Goal: Task Accomplishment & Management: Complete application form

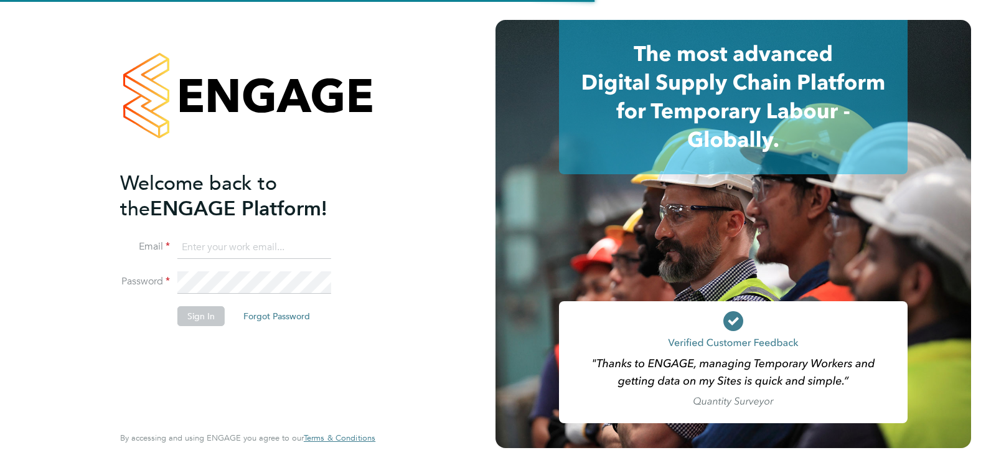
click at [267, 241] on input at bounding box center [254, 248] width 154 height 22
type input "nikkiwalker@jjfox.com"
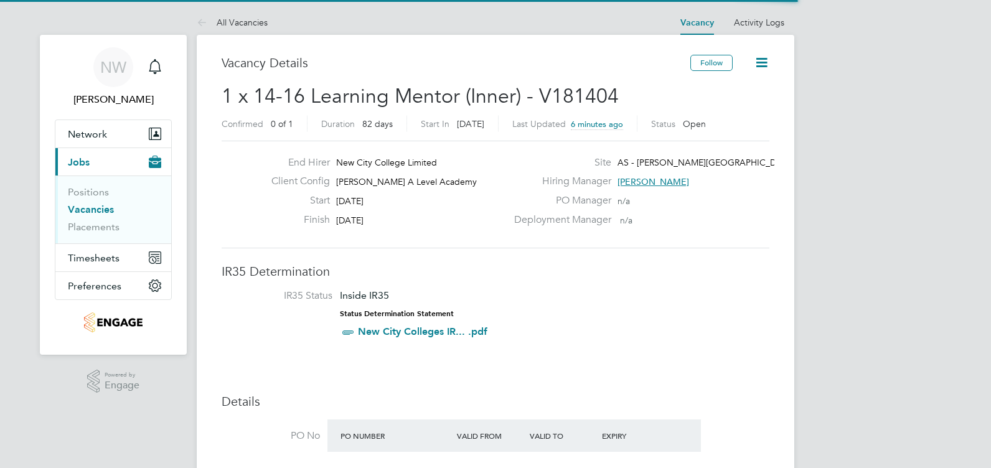
scroll to position [37, 87]
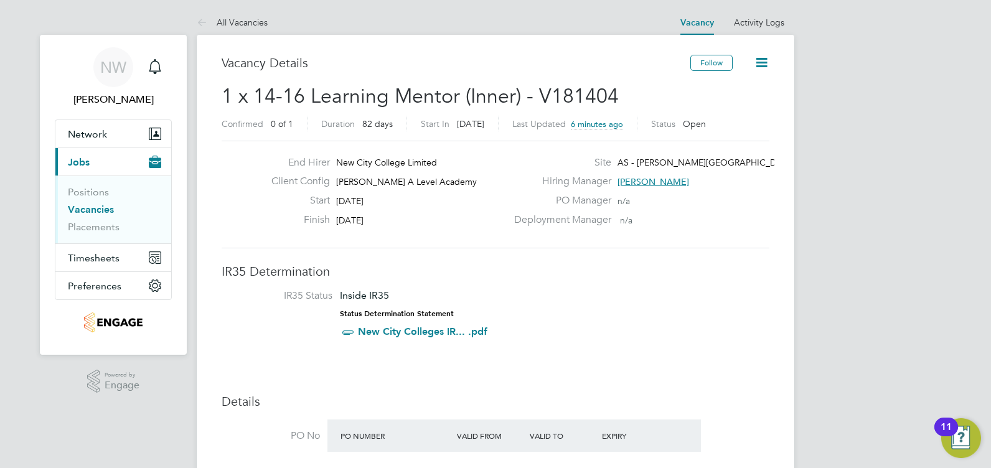
click at [445, 326] on link "New City Colleges IR... .pdf" at bounding box center [423, 332] width 130 height 12
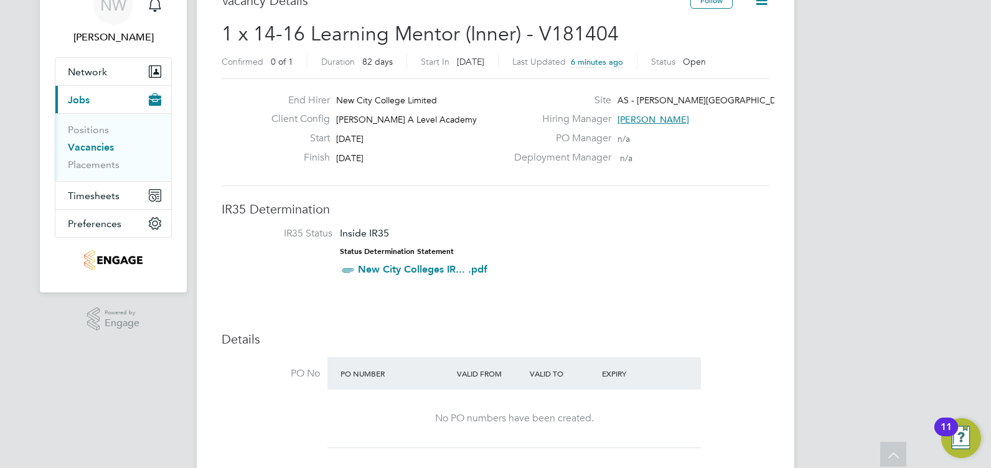
scroll to position [0, 0]
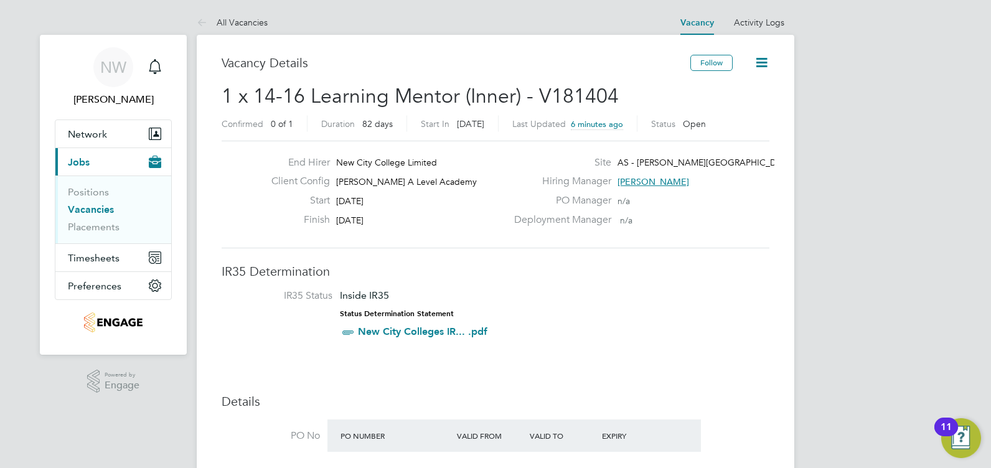
click at [762, 67] on icon at bounding box center [762, 63] width 16 height 16
click at [722, 62] on button "Follow" at bounding box center [712, 63] width 42 height 16
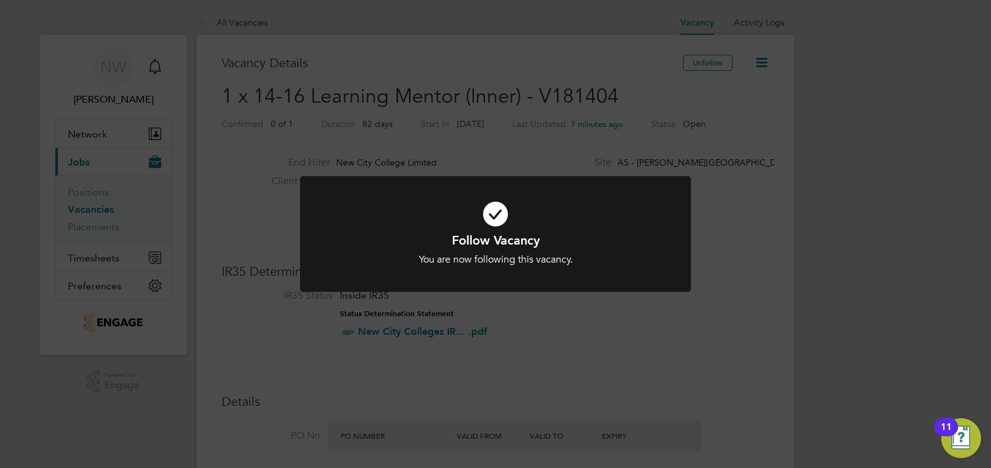
click at [773, 197] on div "Follow Vacancy You are now following this vacancy. Cancel Okay" at bounding box center [495, 234] width 991 height 468
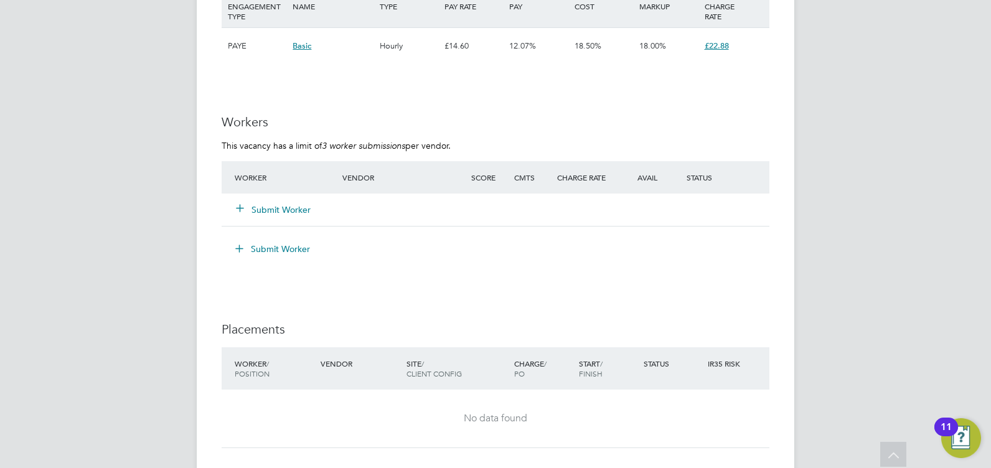
scroll to position [1993, 0]
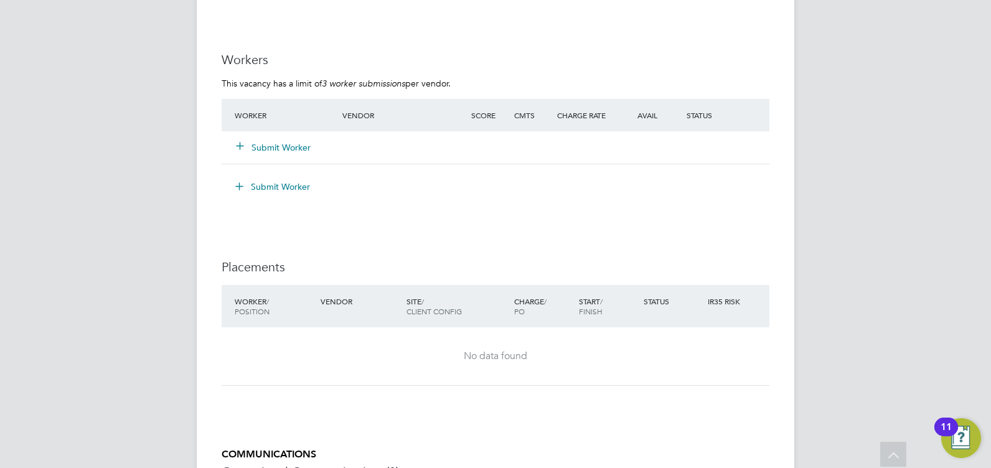
click at [267, 149] on button "Submit Worker" at bounding box center [274, 147] width 75 height 12
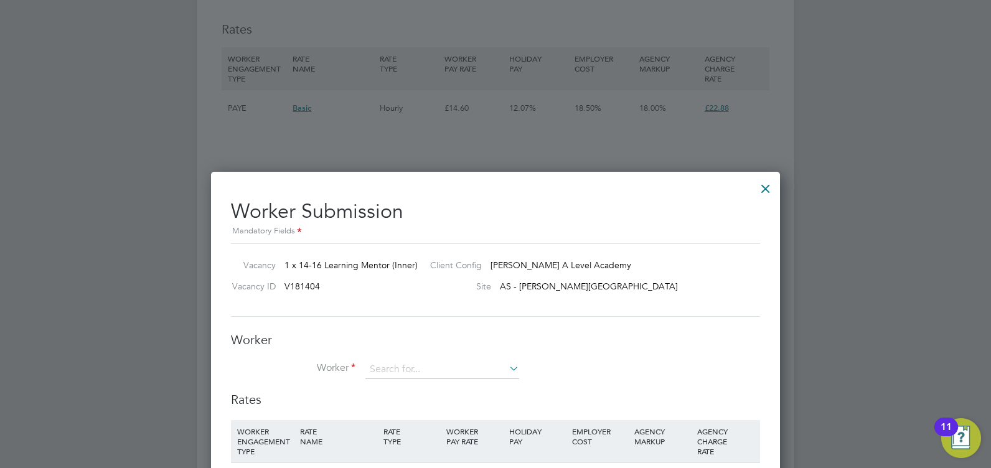
scroll to position [2055, 0]
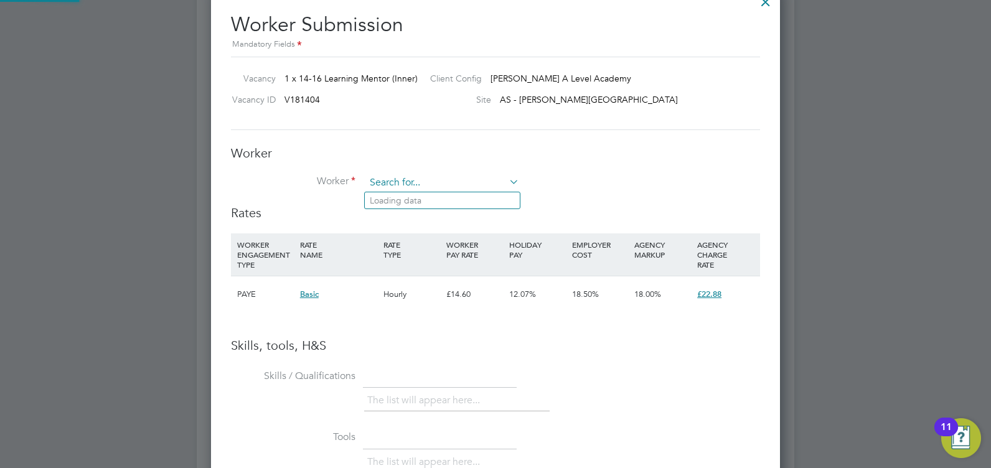
click at [502, 179] on input at bounding box center [443, 183] width 154 height 19
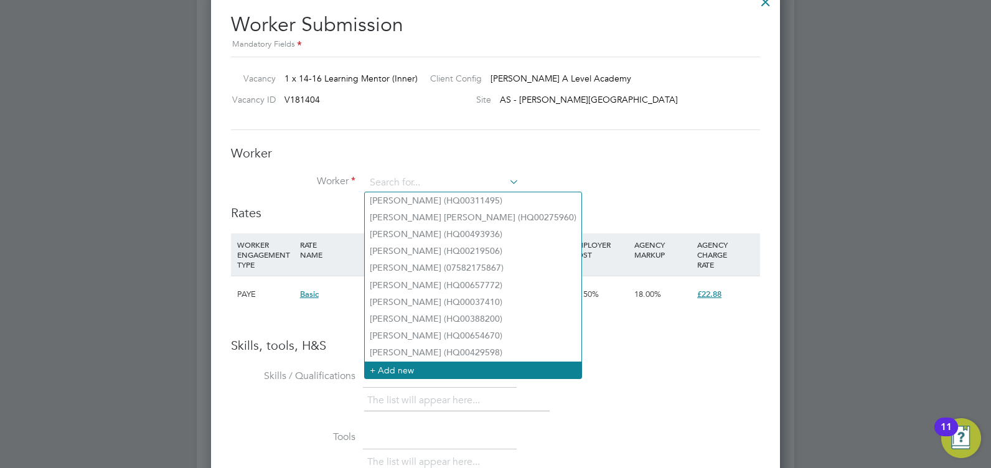
click at [377, 362] on li "+ Add new" at bounding box center [473, 370] width 217 height 17
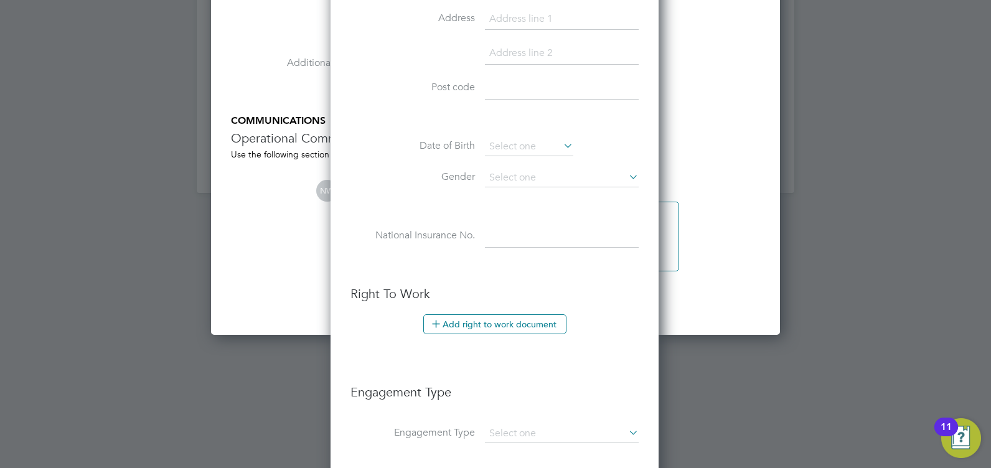
scroll to position [2699, 0]
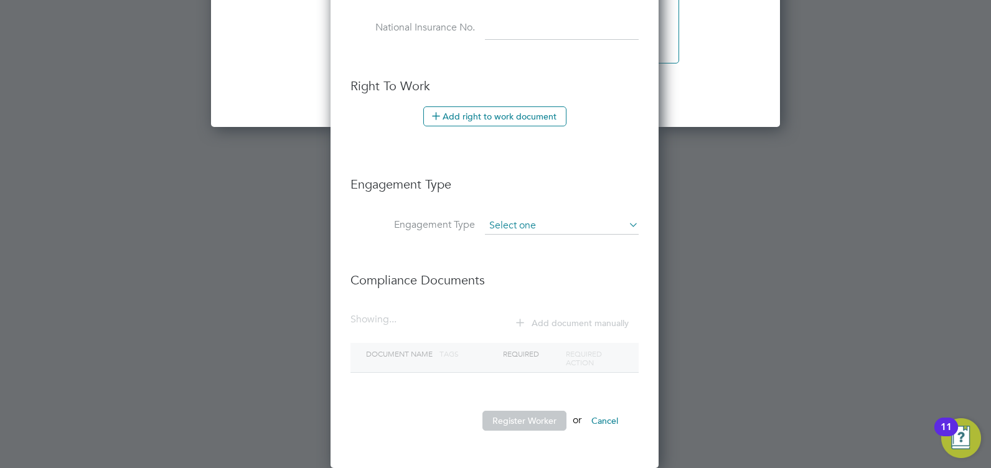
click at [577, 224] on input at bounding box center [562, 225] width 154 height 17
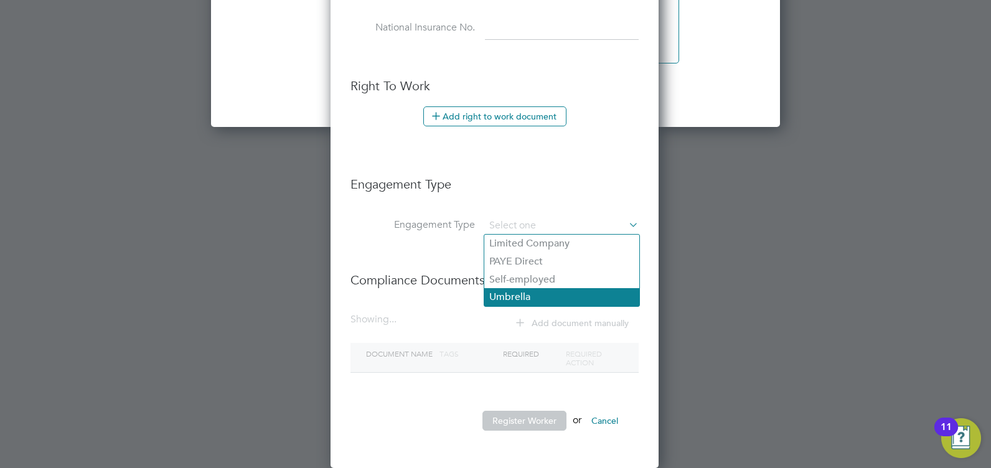
click at [550, 294] on li "Umbrella" at bounding box center [561, 297] width 155 height 18
type input "Umbrella"
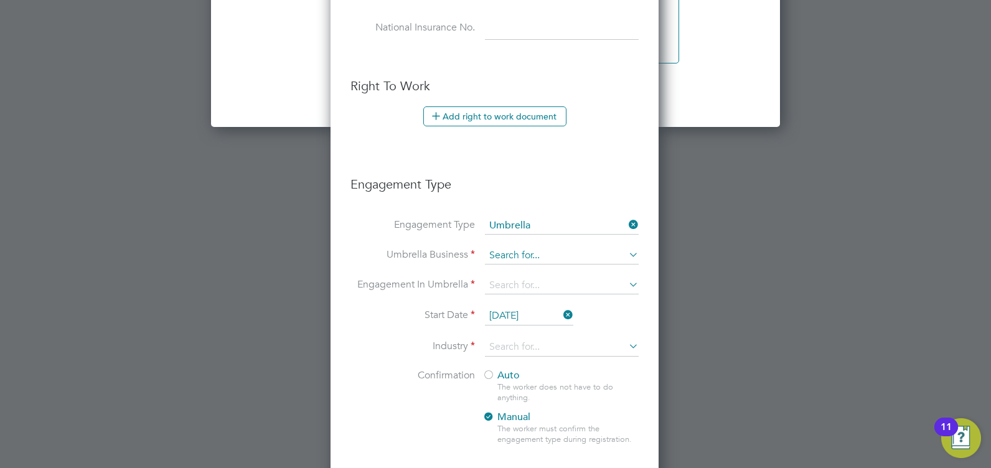
click at [522, 257] on input at bounding box center [562, 255] width 154 height 17
type input "Temp"
click at [626, 254] on icon at bounding box center [626, 254] width 0 height 17
click at [626, 224] on icon at bounding box center [626, 224] width 0 height 17
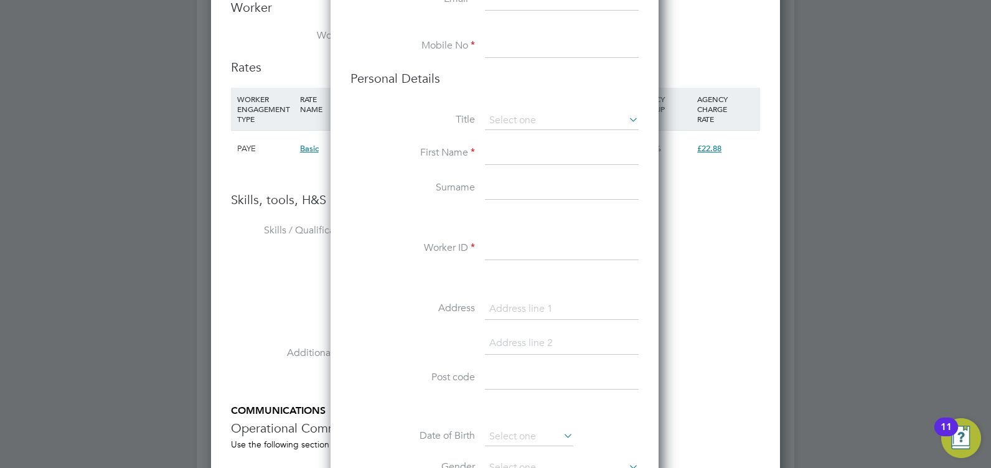
scroll to position [2014, 0]
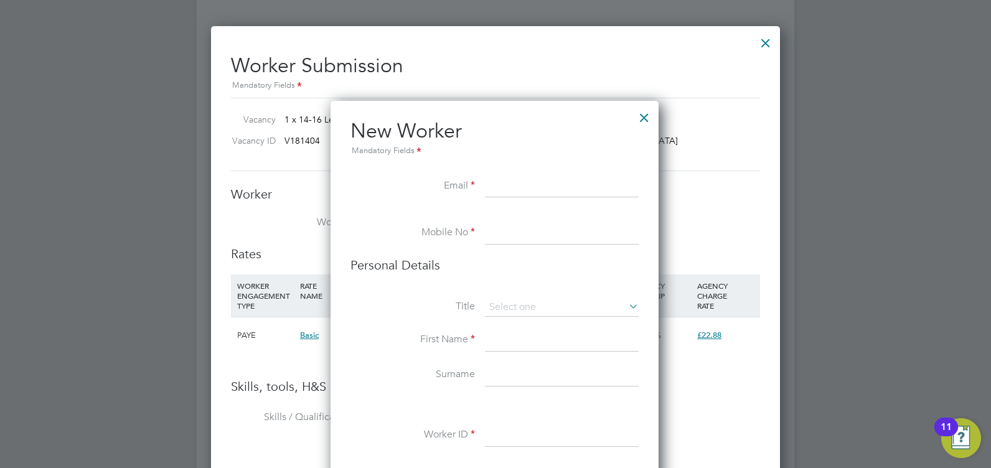
click at [519, 192] on input at bounding box center [562, 187] width 154 height 22
click at [418, 195] on li "Email" at bounding box center [495, 193] width 288 height 35
click at [535, 303] on input at bounding box center [562, 307] width 154 height 19
click at [519, 355] on li "Miss" at bounding box center [561, 358] width 155 height 16
type input "Miss"
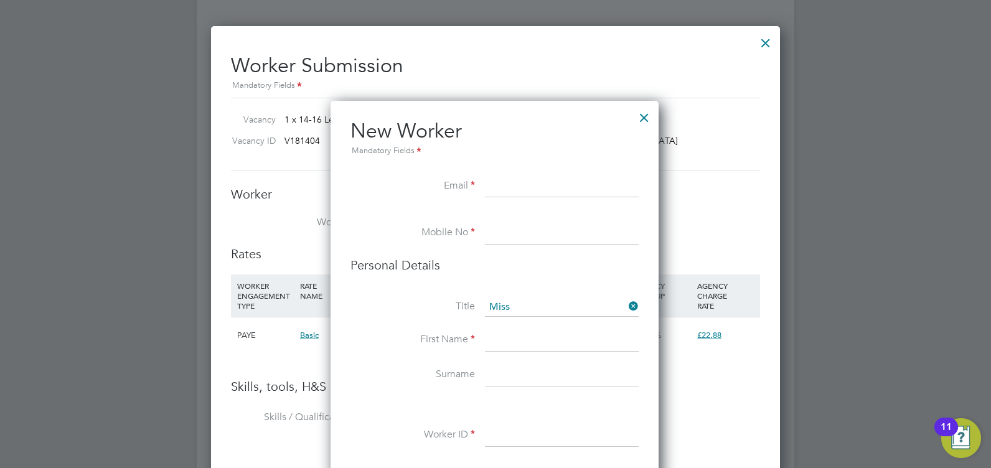
click at [516, 344] on input at bounding box center [562, 340] width 154 height 22
type input "Danielle"
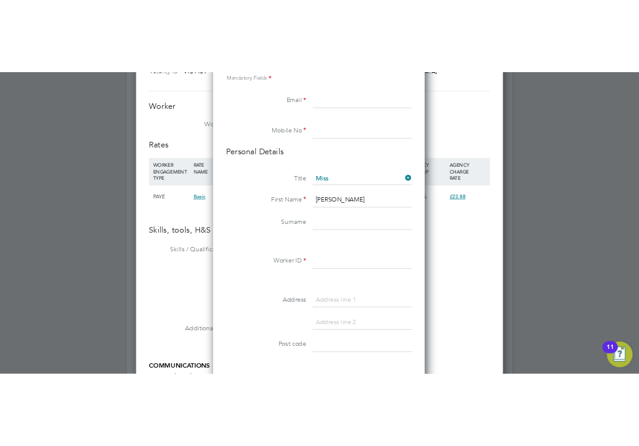
scroll to position [2222, 0]
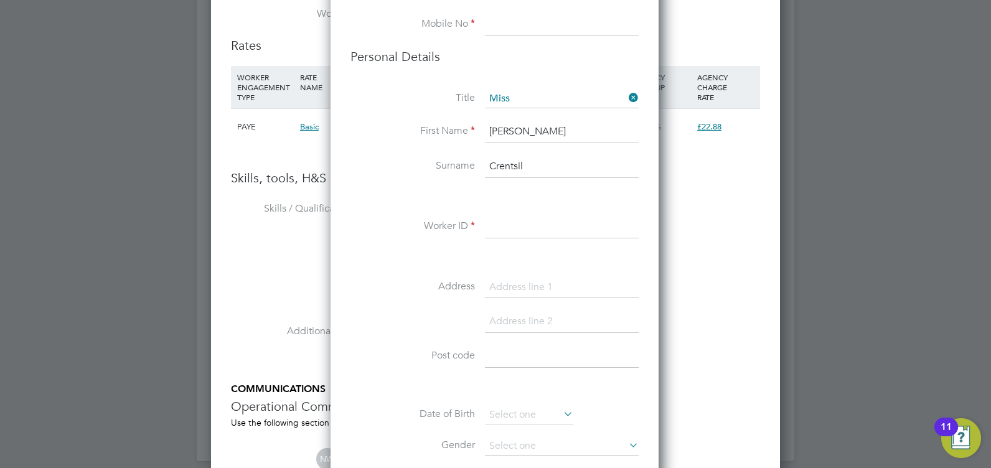
type input "Crentsil"
click at [528, 227] on input at bounding box center [562, 227] width 154 height 22
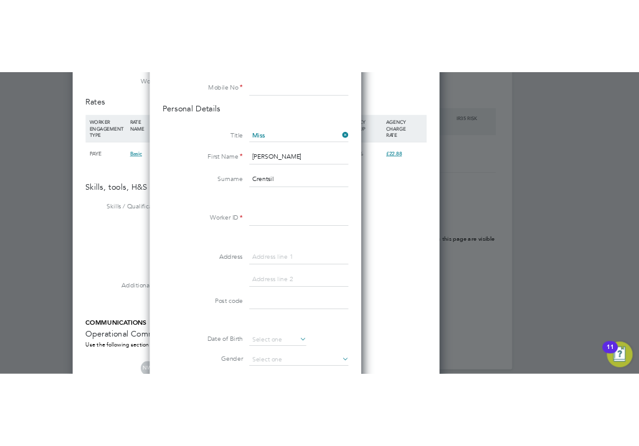
scroll to position [37, 81]
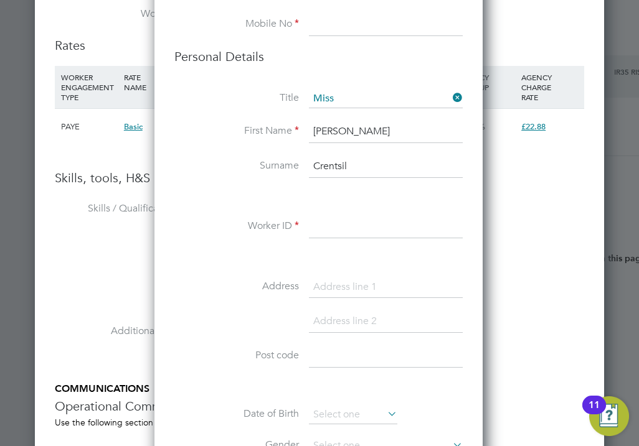
click at [351, 229] on input at bounding box center [386, 227] width 154 height 22
type input "HQ00340878"
click at [332, 281] on input at bounding box center [386, 287] width 154 height 22
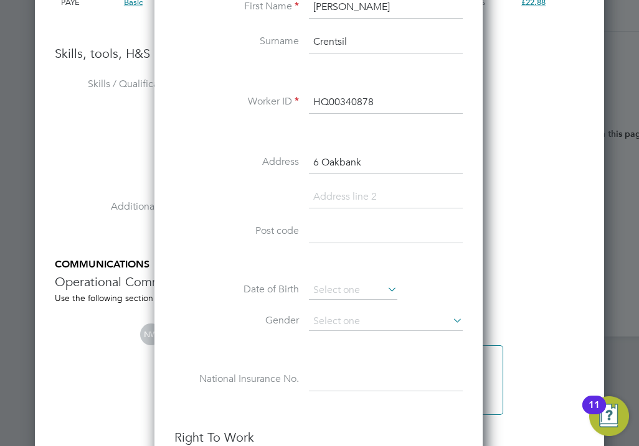
type input "6 Oakbank"
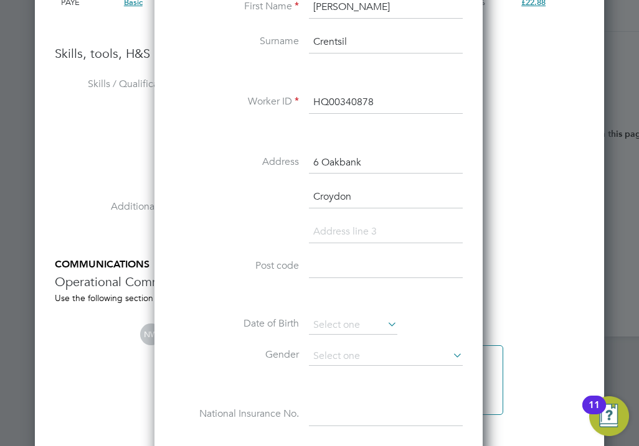
type input "Croydon"
click at [338, 324] on input at bounding box center [353, 325] width 88 height 19
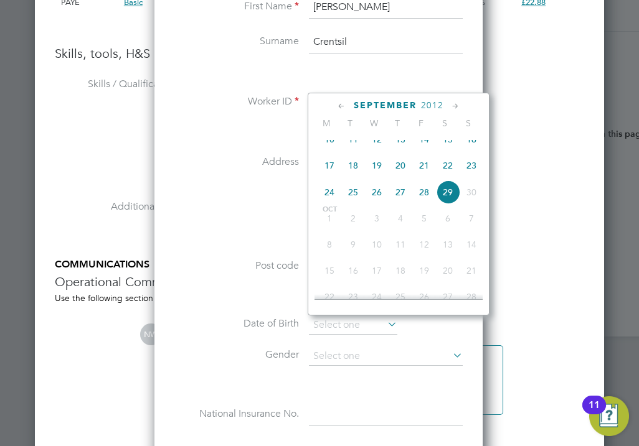
drag, startPoint x: 280, startPoint y: 304, endPoint x: 290, endPoint y: 299, distance: 11.7
click at [280, 304] on div "Title Miss First Name Danielle Surname Crentsil Worker ID HQ00340878 Address 6 …" at bounding box center [318, 208] width 288 height 486
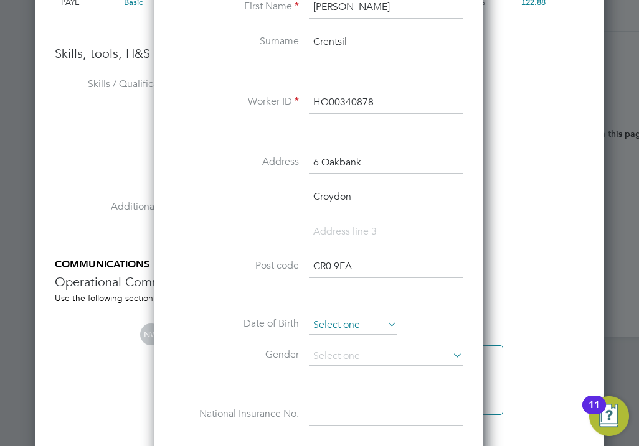
click at [341, 327] on input at bounding box center [353, 325] width 88 height 19
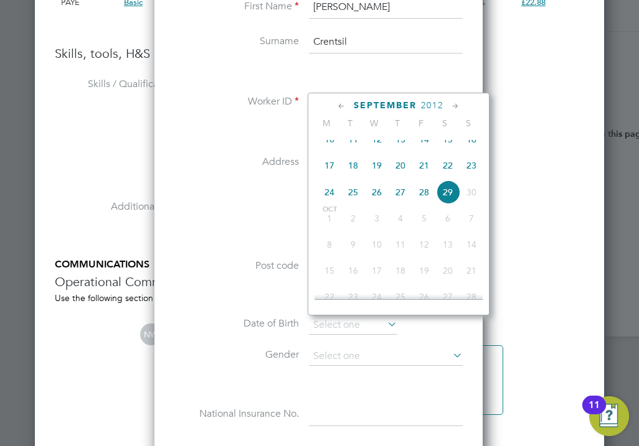
click at [385, 104] on span "September" at bounding box center [385, 105] width 63 height 11
click at [345, 105] on icon at bounding box center [342, 107] width 12 height 14
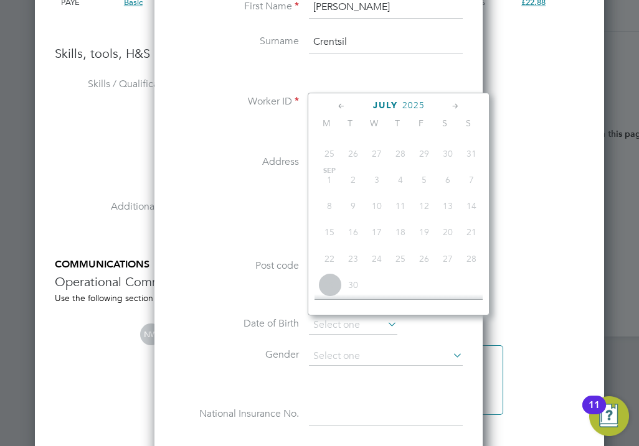
click at [345, 105] on icon at bounding box center [342, 107] width 12 height 14
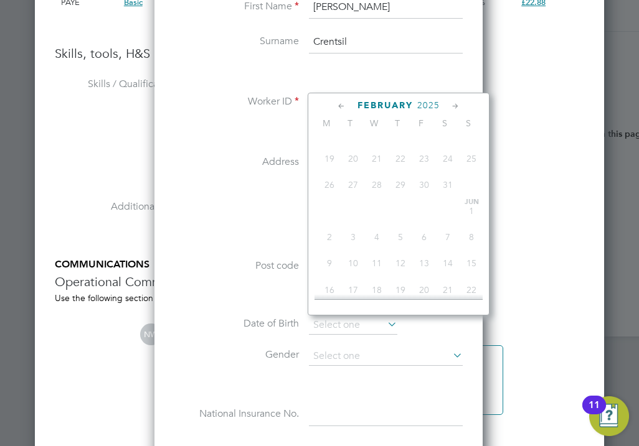
click at [345, 105] on icon at bounding box center [342, 107] width 12 height 14
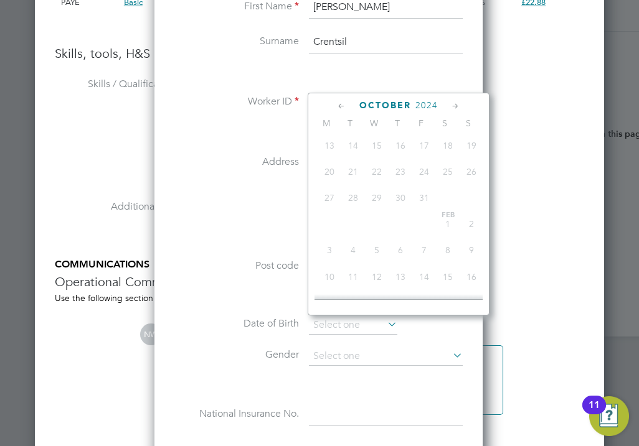
click at [345, 105] on icon at bounding box center [342, 107] width 12 height 14
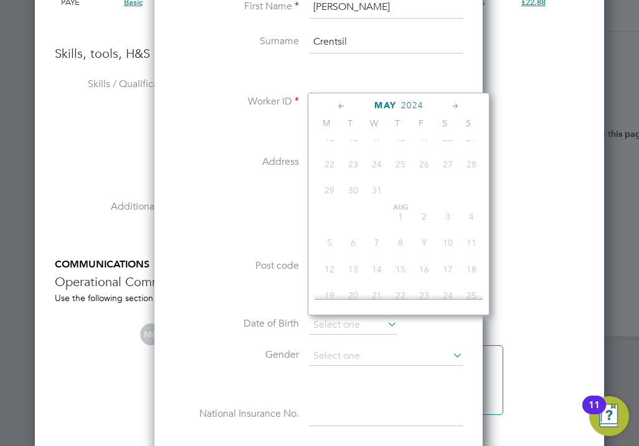
click at [345, 105] on icon at bounding box center [342, 107] width 12 height 14
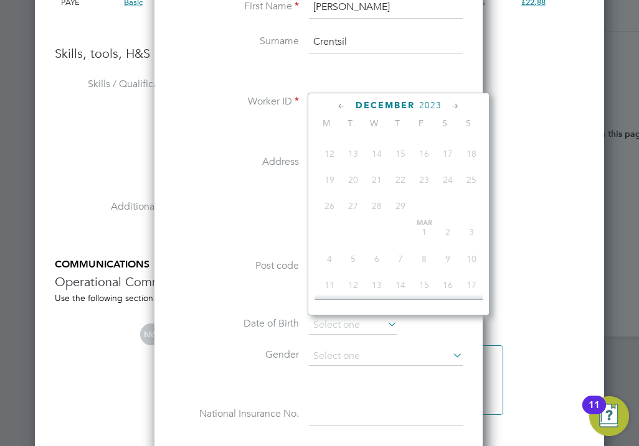
click at [345, 105] on icon at bounding box center [342, 107] width 12 height 14
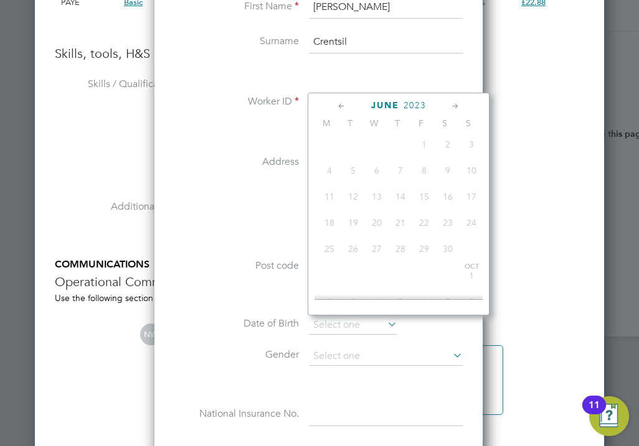
click at [345, 105] on icon at bounding box center [342, 107] width 12 height 14
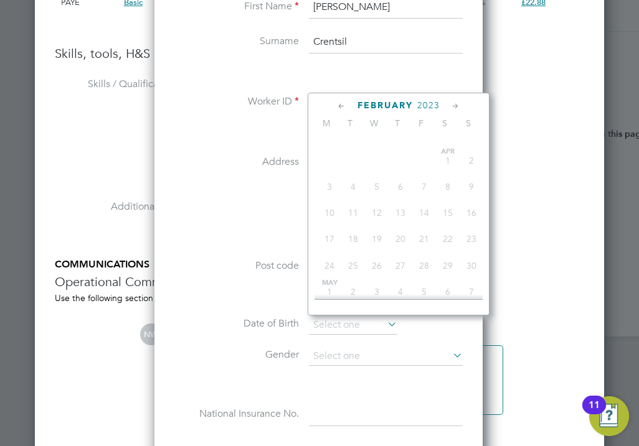
click at [345, 105] on icon at bounding box center [342, 107] width 12 height 14
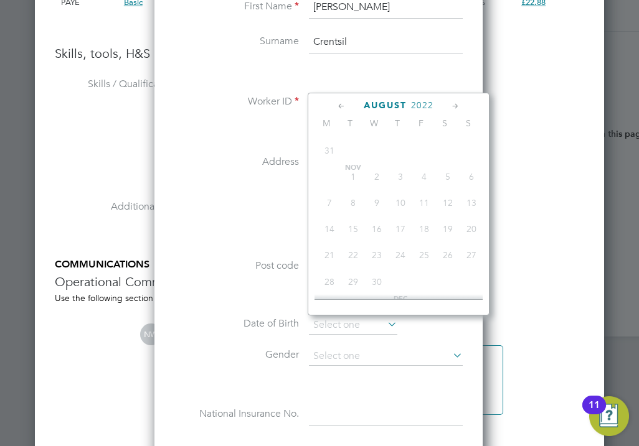
click at [345, 105] on icon at bounding box center [342, 107] width 12 height 14
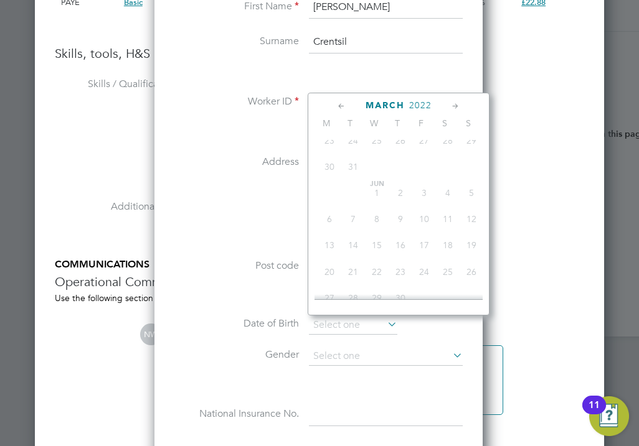
click at [341, 105] on icon at bounding box center [342, 107] width 12 height 14
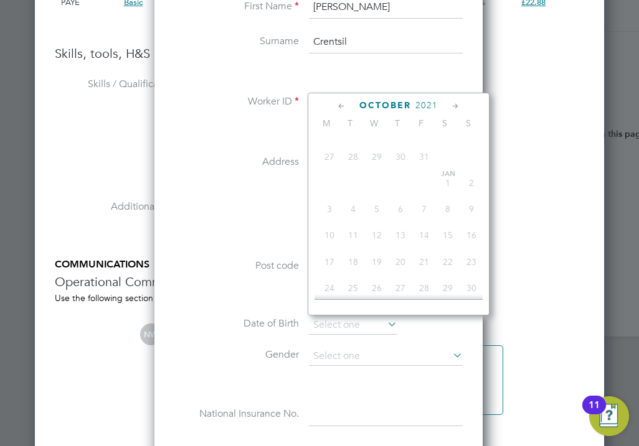
click at [341, 105] on icon at bounding box center [342, 107] width 12 height 14
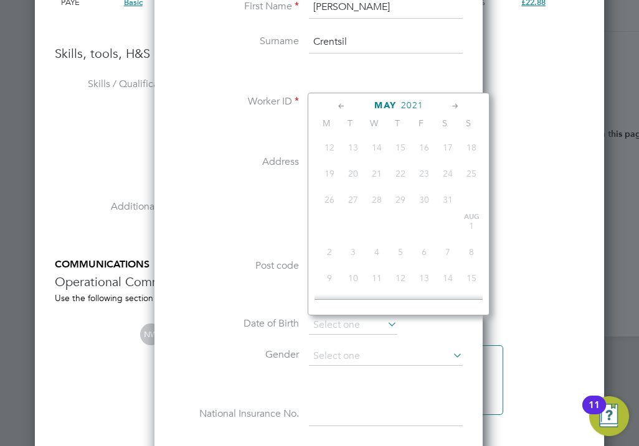
click at [341, 105] on icon at bounding box center [342, 107] width 12 height 14
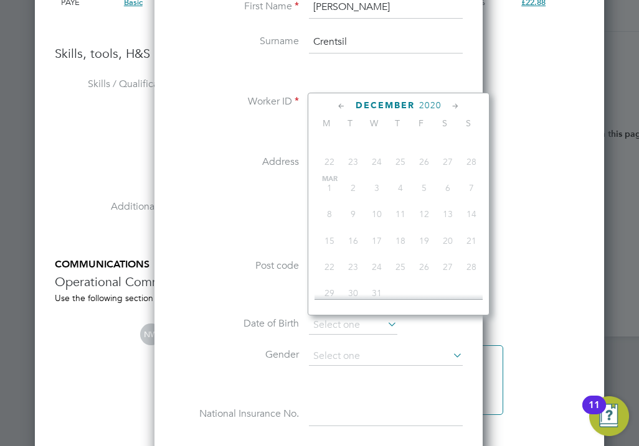
click at [341, 105] on icon at bounding box center [342, 107] width 12 height 14
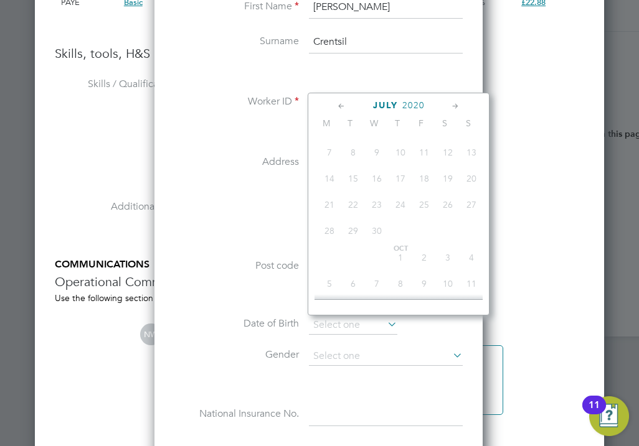
click at [341, 105] on icon at bounding box center [342, 107] width 12 height 14
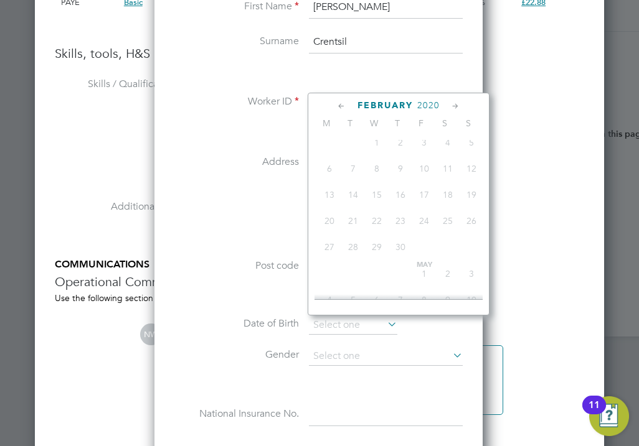
click at [341, 105] on icon at bounding box center [342, 107] width 12 height 14
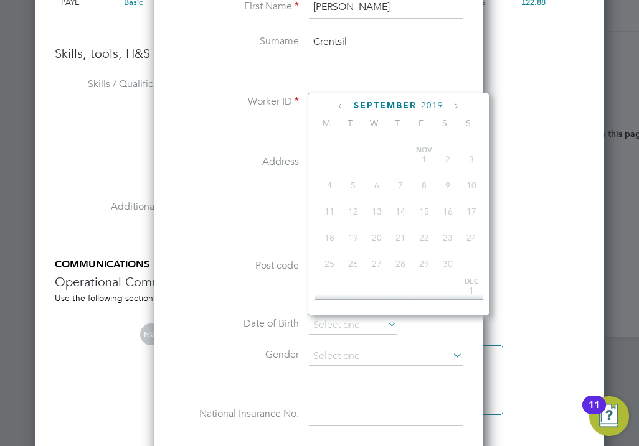
click at [341, 105] on icon at bounding box center [342, 107] width 12 height 14
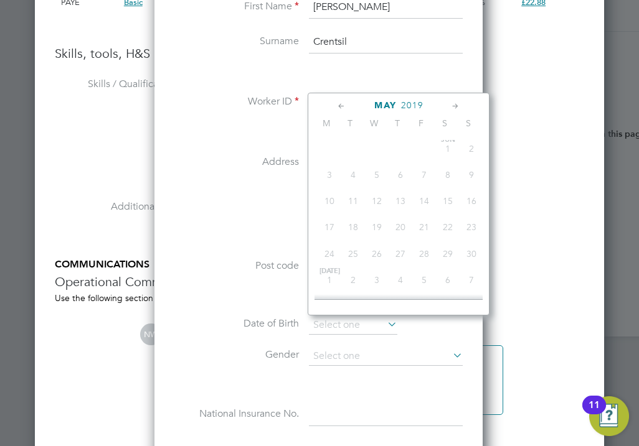
click at [341, 105] on icon at bounding box center [342, 107] width 12 height 14
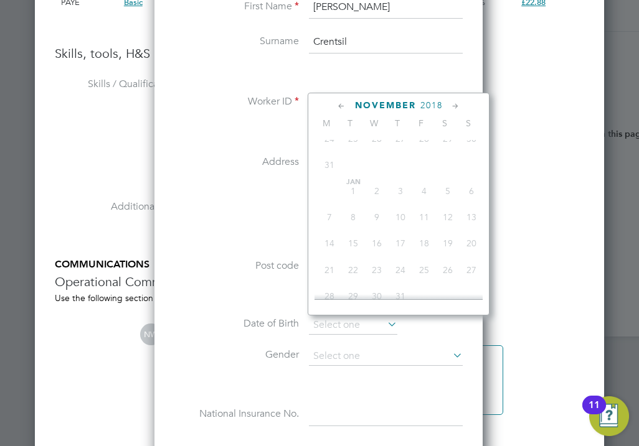
click at [341, 105] on icon at bounding box center [342, 107] width 12 height 14
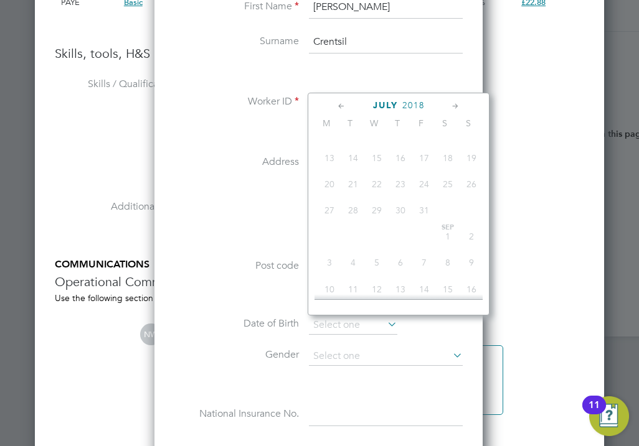
click at [341, 105] on icon at bounding box center [342, 107] width 12 height 14
click at [238, 219] on li "Croydon" at bounding box center [318, 203] width 288 height 35
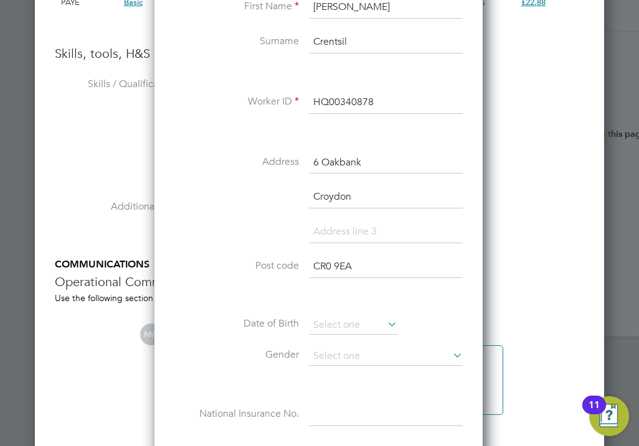
drag, startPoint x: 368, startPoint y: 275, endPoint x: 319, endPoint y: 267, distance: 49.3
click at [319, 267] on input "CR0 9EA" at bounding box center [386, 267] width 154 height 22
type input "C"
drag, startPoint x: 366, startPoint y: 197, endPoint x: 293, endPoint y: 198, distance: 72.9
click at [293, 198] on li "Croydon" at bounding box center [318, 203] width 288 height 35
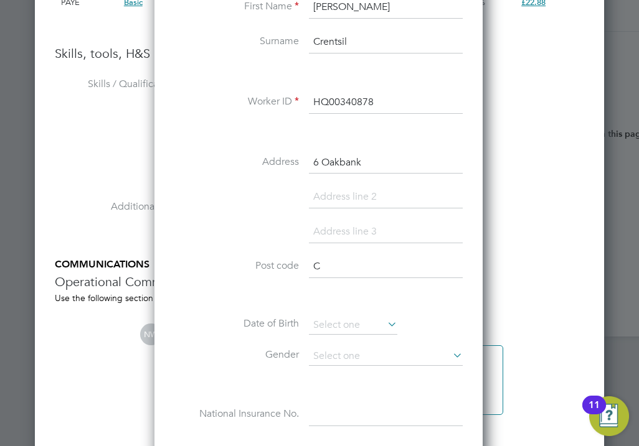
scroll to position [1054, 330]
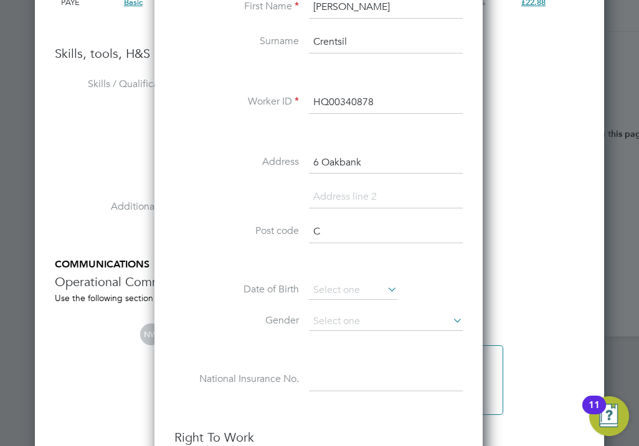
drag, startPoint x: 294, startPoint y: 234, endPoint x: 345, endPoint y: 176, distance: 76.7
click at [293, 230] on li "Post code C" at bounding box center [318, 238] width 288 height 35
drag, startPoint x: 372, startPoint y: 158, endPoint x: 247, endPoint y: 166, distance: 125.4
click at [247, 166] on li "Address 6 Oakbank" at bounding box center [318, 169] width 288 height 35
click at [369, 323] on input at bounding box center [386, 322] width 154 height 19
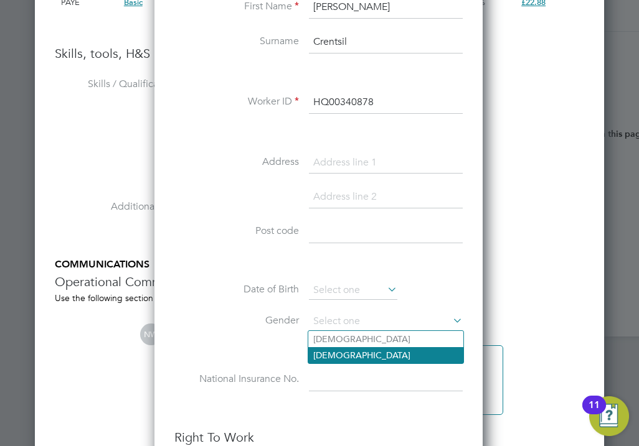
drag, startPoint x: 338, startPoint y: 351, endPoint x: 330, endPoint y: 358, distance: 11.0
click at [338, 353] on li "Female" at bounding box center [385, 355] width 155 height 16
type input "Female"
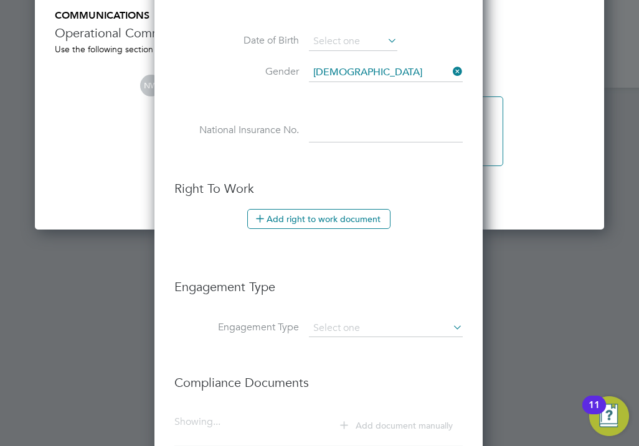
scroll to position [2721, 0]
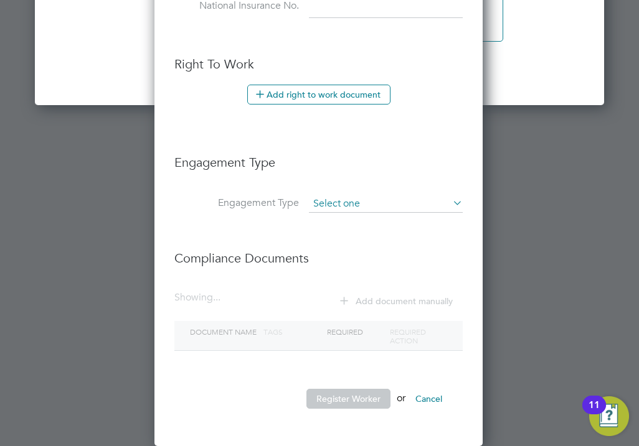
click at [392, 211] on input at bounding box center [386, 204] width 154 height 17
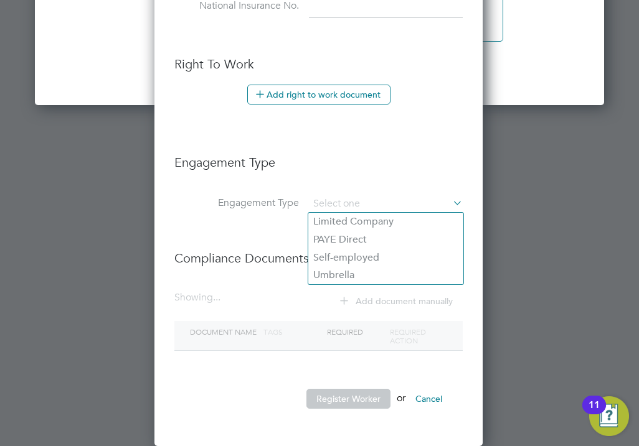
click at [209, 206] on label "Engagement Type" at bounding box center [236, 203] width 125 height 13
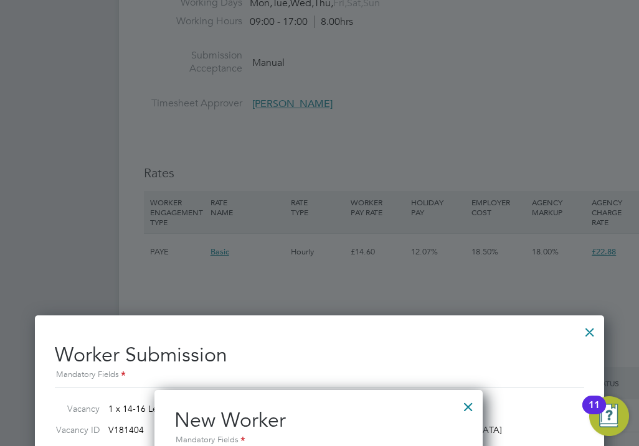
scroll to position [2036, 0]
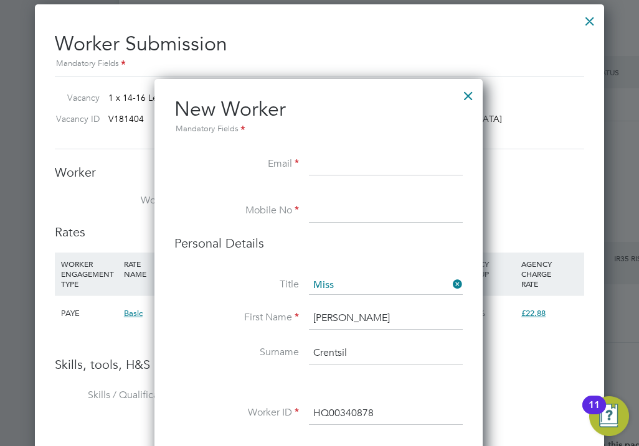
click at [330, 164] on input at bounding box center [386, 165] width 154 height 22
click at [440, 167] on input "daniellecrentsil@gmailc.om" at bounding box center [386, 165] width 154 height 22
type input "daniellecrentsil@gmail.com"
click at [331, 210] on input at bounding box center [386, 212] width 154 height 22
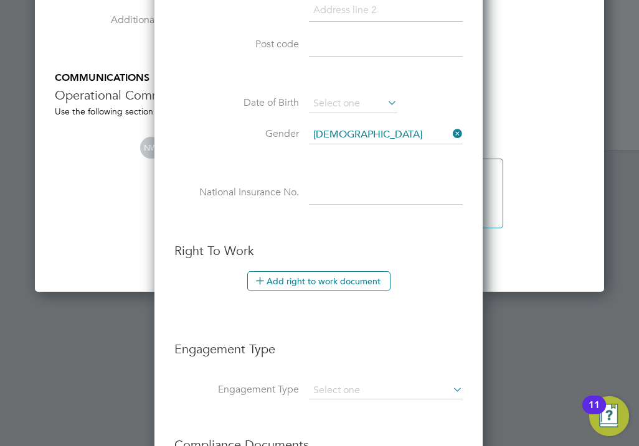
scroll to position [2721, 0]
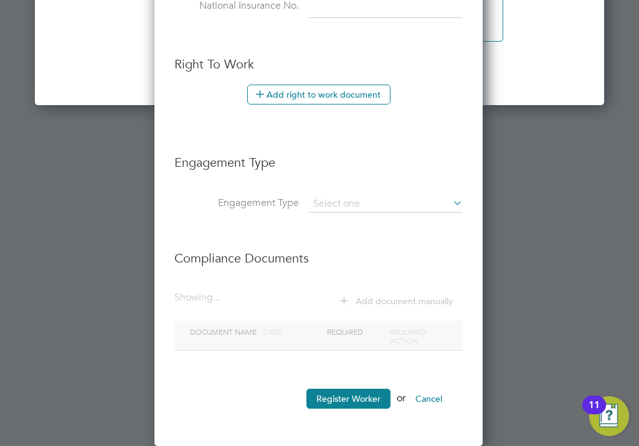
type input "07905838085"
click at [344, 405] on button "Register Worker" at bounding box center [348, 399] width 84 height 20
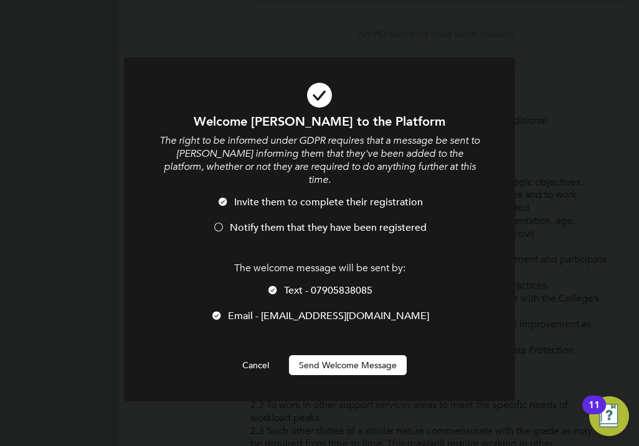
scroll to position [1054, 330]
click at [234, 222] on li "Notify them that they have been registered" at bounding box center [320, 235] width 324 height 26
click at [251, 196] on span "Invite them to complete their registration" at bounding box center [328, 202] width 189 height 12
drag, startPoint x: 260, startPoint y: 346, endPoint x: 261, endPoint y: 361, distance: 14.4
click at [260, 356] on button "Cancel" at bounding box center [255, 366] width 47 height 20
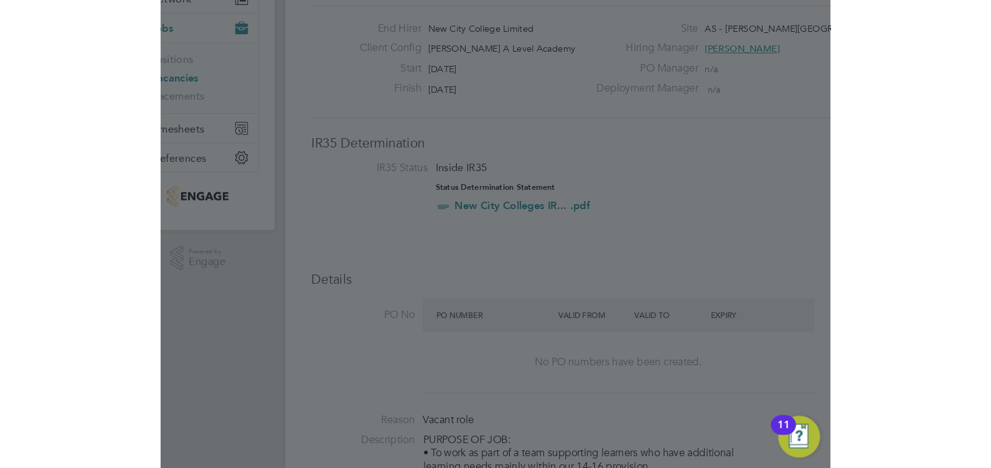
scroll to position [0, 0]
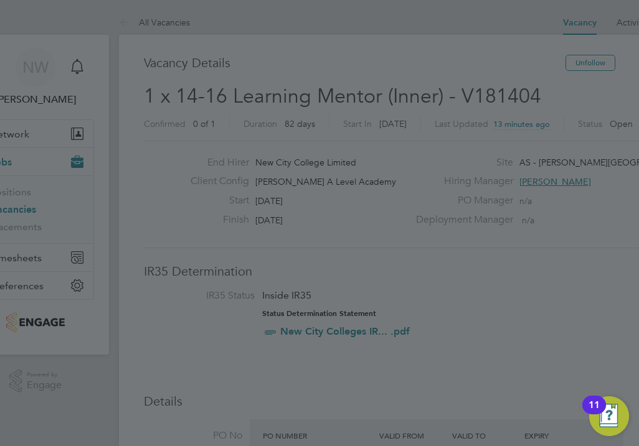
click at [470, 139] on div at bounding box center [319, 223] width 639 height 446
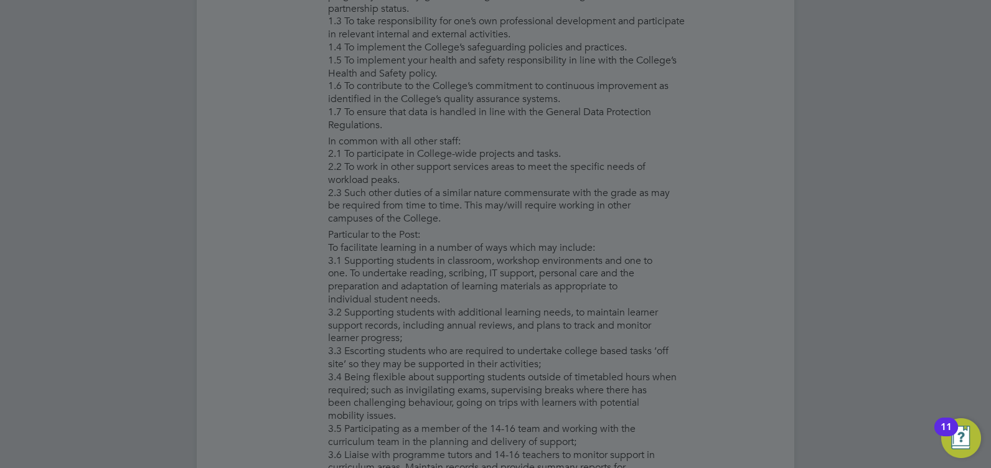
scroll to position [996, 0]
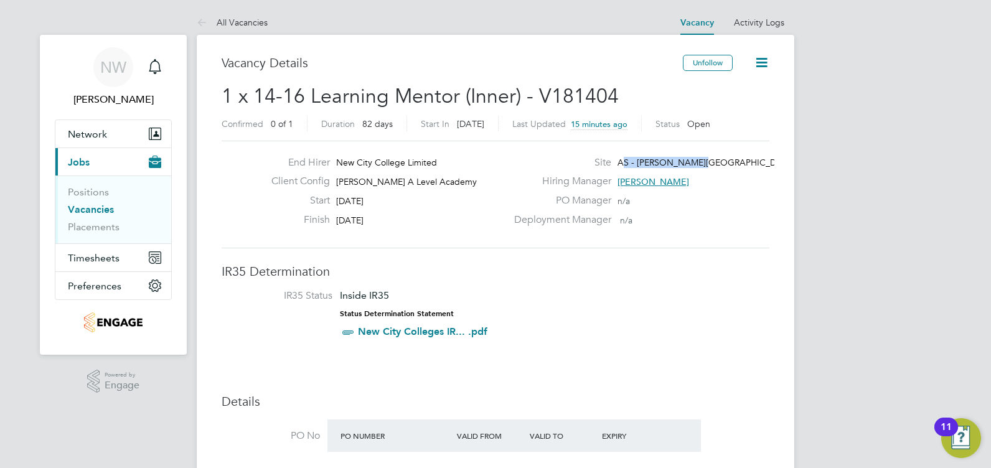
drag, startPoint x: 699, startPoint y: 158, endPoint x: 625, endPoint y: 162, distance: 74.8
click at [625, 162] on div "Site AS - Attlee Academy" at bounding box center [641, 165] width 268 height 19
click at [465, 183] on div "Client Config Attlee A Level Academy" at bounding box center [384, 184] width 245 height 19
drag, startPoint x: 696, startPoint y: 154, endPoint x: 647, endPoint y: 161, distance: 49.6
click at [647, 161] on div "End Hirer New City College Limited Client Config Attlee A Level Academy Start 2…" at bounding box center [496, 195] width 548 height 108
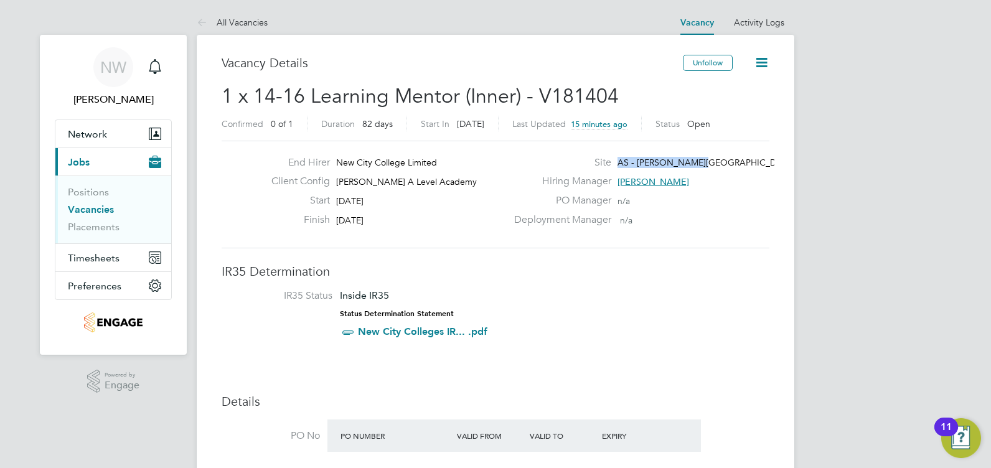
drag, startPoint x: 647, startPoint y: 161, endPoint x: 618, endPoint y: 161, distance: 28.7
click at [618, 161] on div "Site AS - Attlee Academy" at bounding box center [641, 165] width 268 height 19
copy span "AS - Attlee Academy"
click at [663, 279] on h3 "IR35 Determination" at bounding box center [496, 271] width 548 height 16
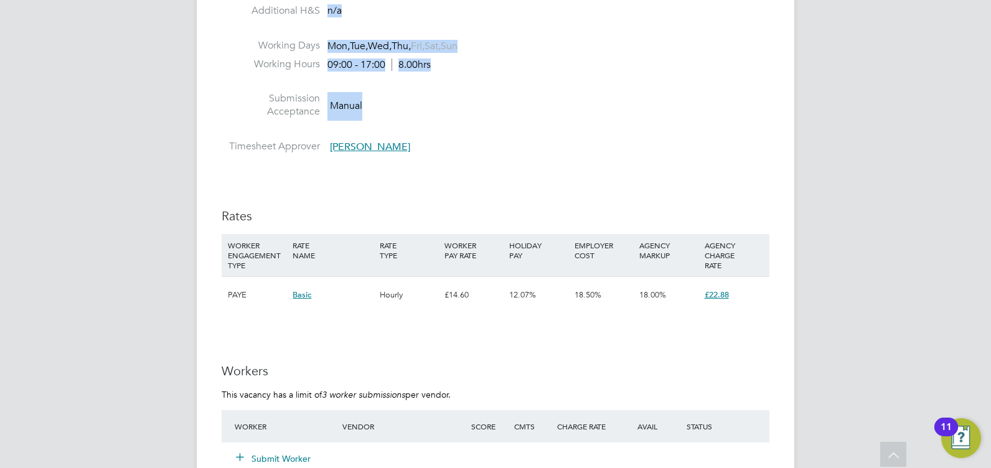
scroll to position [1432, 0]
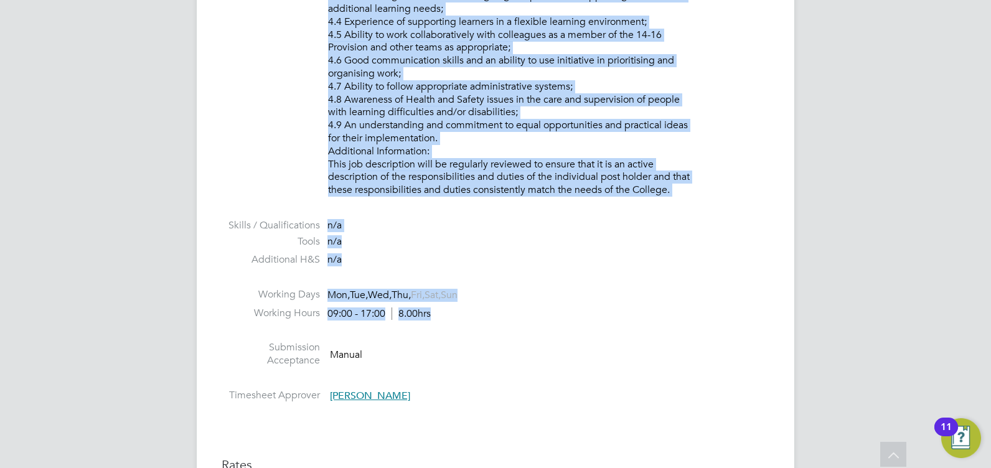
drag, startPoint x: 325, startPoint y: 32, endPoint x: 486, endPoint y: 328, distance: 336.9
copy ul "Vacant role Description PURPOSE OF JOB: • To work as part of a team supporting …"
click at [616, 296] on li "Working Days Mon, Tue, Wed, Thu, Fri, Sat, Sun" at bounding box center [496, 297] width 548 height 19
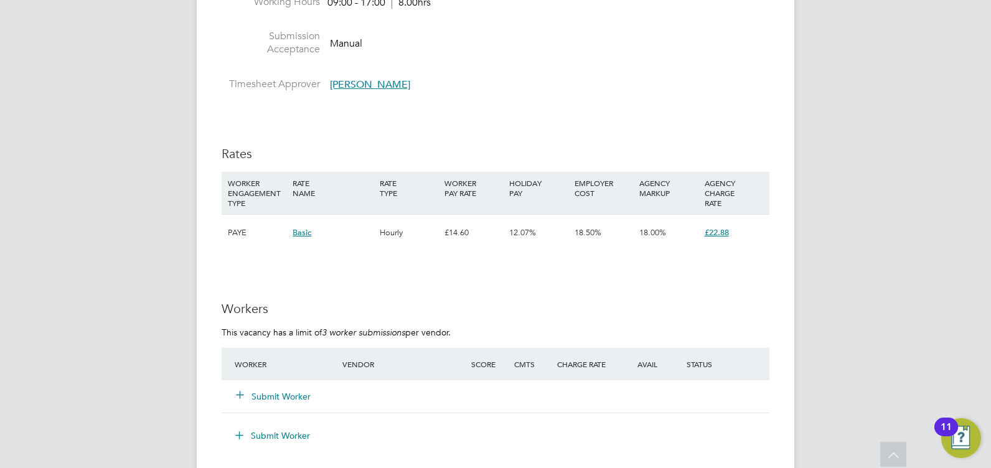
scroll to position [2055, 0]
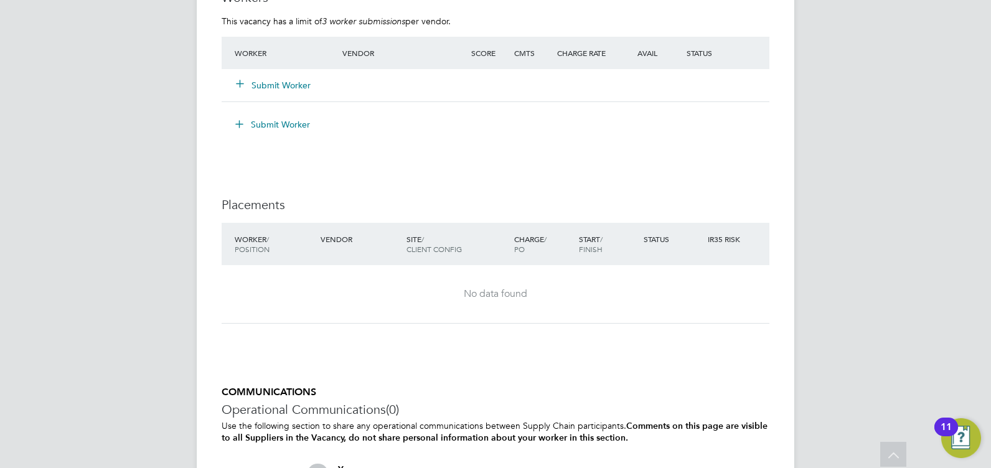
click at [269, 89] on button "Submit Worker" at bounding box center [274, 85] width 75 height 12
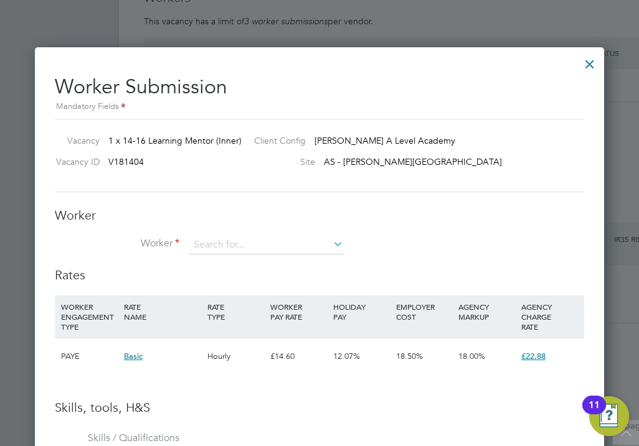
scroll to position [2179, 0]
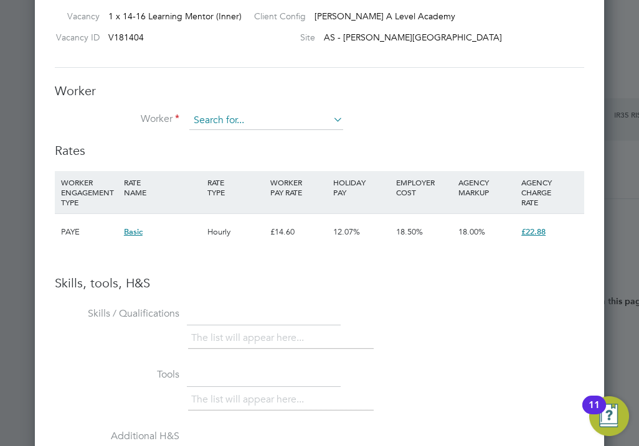
click at [324, 118] on input at bounding box center [266, 120] width 154 height 19
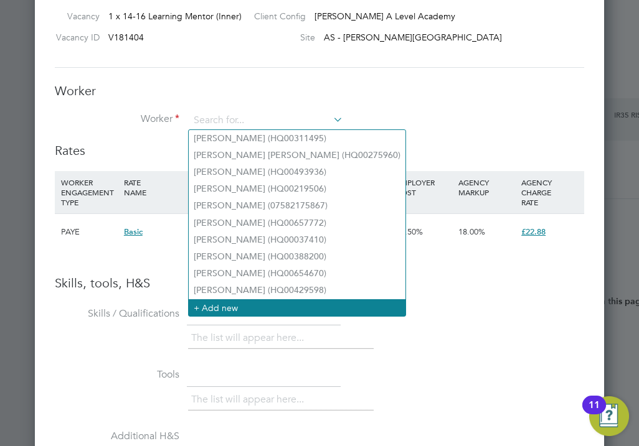
click at [224, 303] on li "+ Add new" at bounding box center [297, 308] width 217 height 17
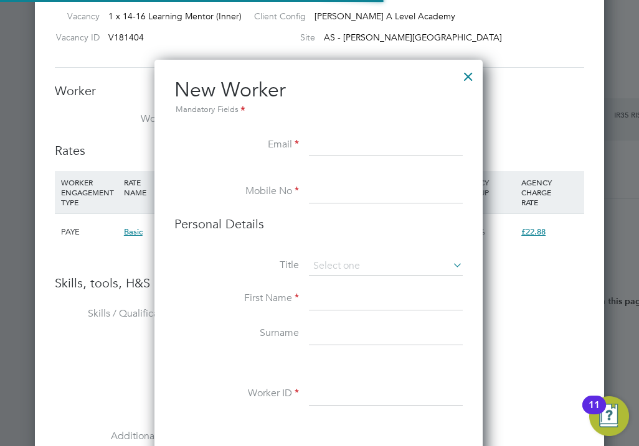
scroll to position [1054, 330]
click at [337, 148] on input at bounding box center [386, 146] width 154 height 22
click at [321, 141] on input at bounding box center [386, 146] width 154 height 22
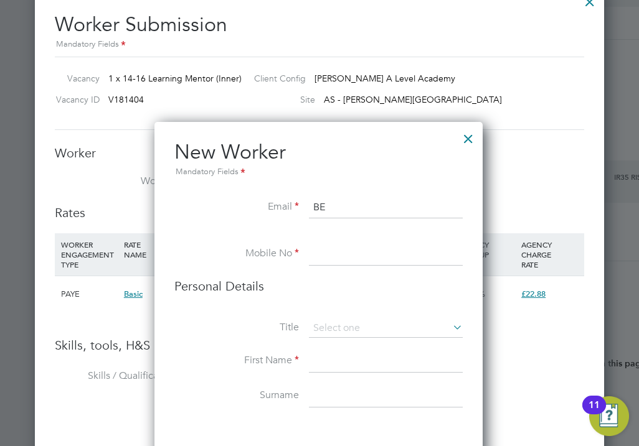
type input "B"
type input "bestjojo1998@hotmail.com"
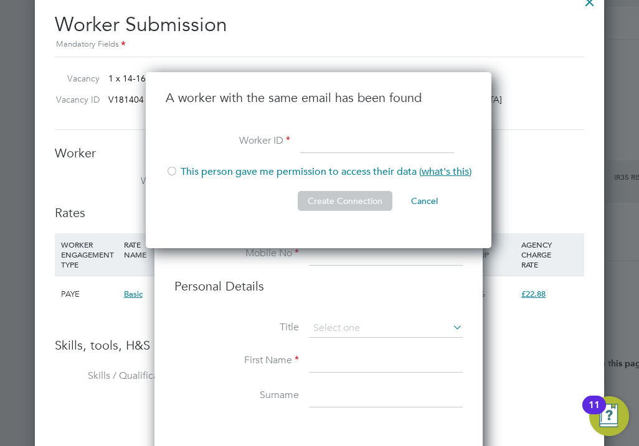
click at [336, 139] on input at bounding box center [377, 142] width 154 height 22
type input "HQ00654888"
click at [177, 171] on div at bounding box center [172, 172] width 12 height 12
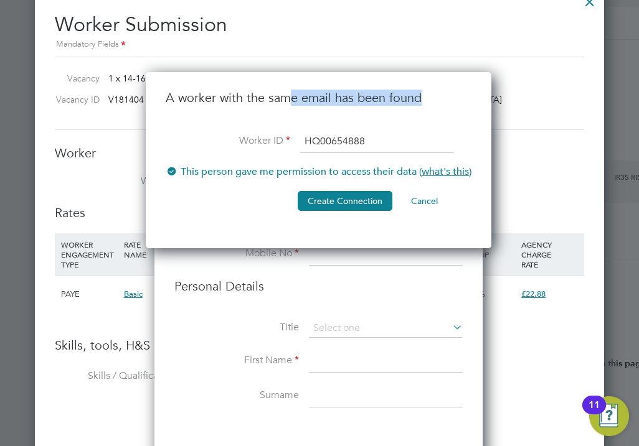
drag, startPoint x: 286, startPoint y: 100, endPoint x: 427, endPoint y: 99, distance: 140.7
click at [426, 99] on h3 "A worker with the same email has been found" at bounding box center [319, 98] width 306 height 16
click at [367, 198] on button "Create Connection" at bounding box center [345, 201] width 95 height 20
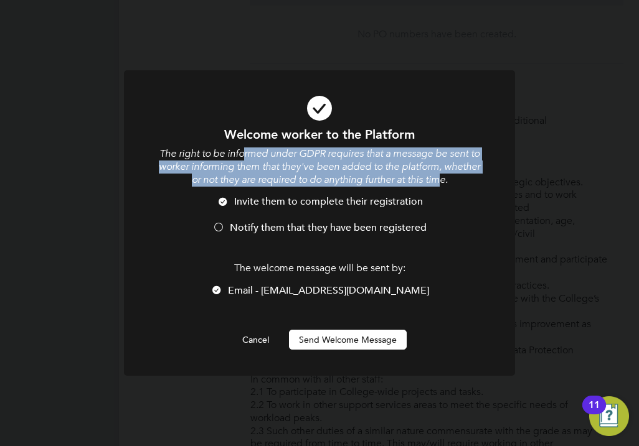
drag, startPoint x: 251, startPoint y: 155, endPoint x: 463, endPoint y: 182, distance: 214.0
click at [463, 182] on icon "The right to be informed under GDPR requires that a message be sent to worker i…" at bounding box center [319, 167] width 321 height 39
drag, startPoint x: 463, startPoint y: 182, endPoint x: 478, endPoint y: 196, distance: 20.3
click at [478, 196] on li "Invite them to complete their registration" at bounding box center [320, 209] width 324 height 26
click at [376, 204] on span "Invite them to complete their registration" at bounding box center [328, 202] width 189 height 12
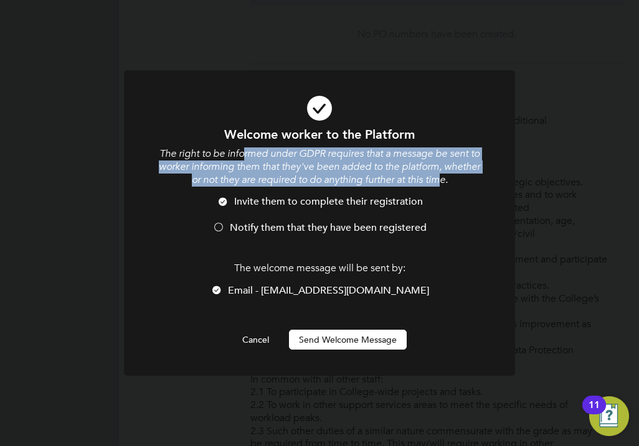
click at [333, 347] on button "Send Welcome Message" at bounding box center [348, 340] width 118 height 20
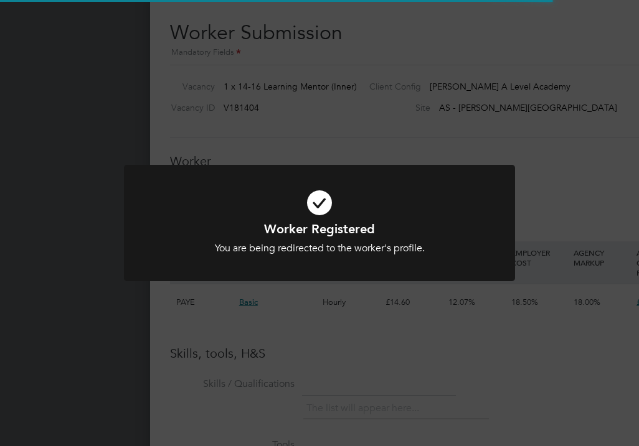
scroll to position [2117, 0]
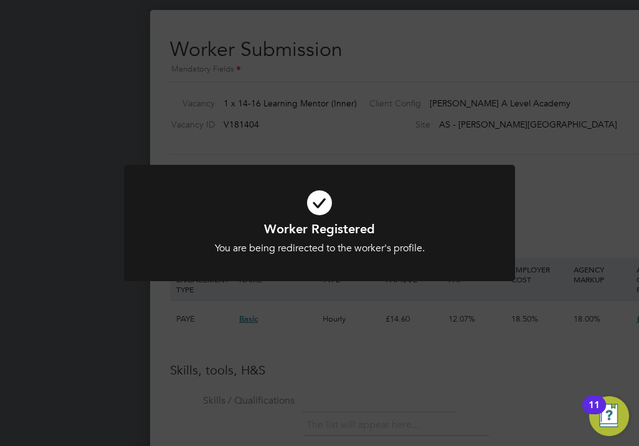
click at [341, 242] on div "You are being redirected to the worker's profile." at bounding box center [320, 248] width 324 height 13
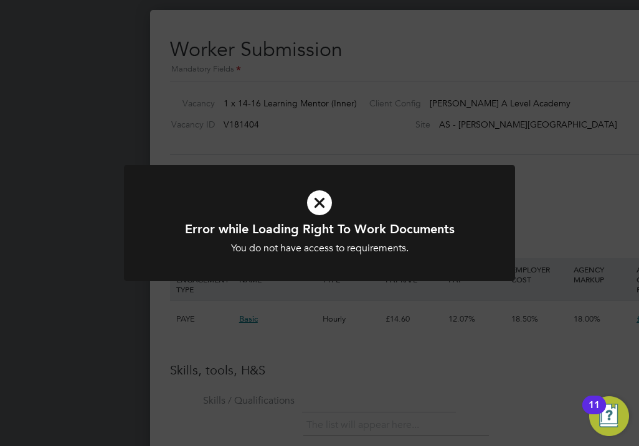
click at [345, 232] on h1 "Error while Loading Right To Work Documents" at bounding box center [320, 229] width 324 height 16
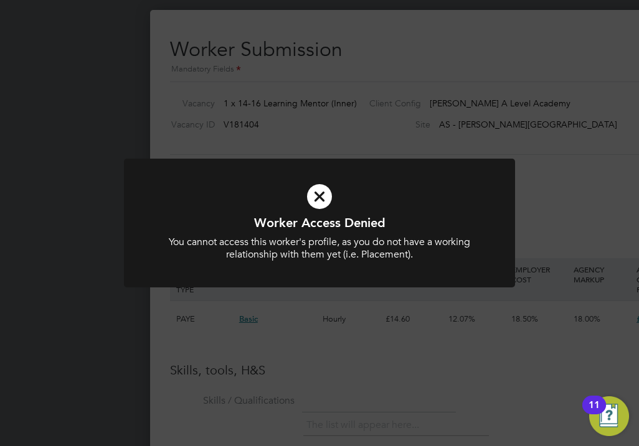
click at [339, 214] on icon at bounding box center [320, 196] width 324 height 49
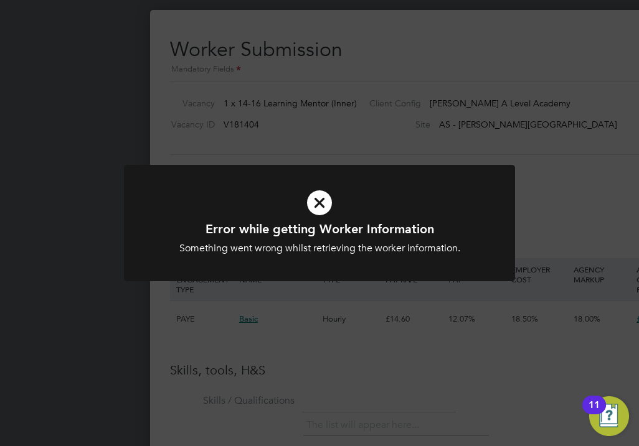
click at [333, 210] on icon at bounding box center [320, 203] width 324 height 49
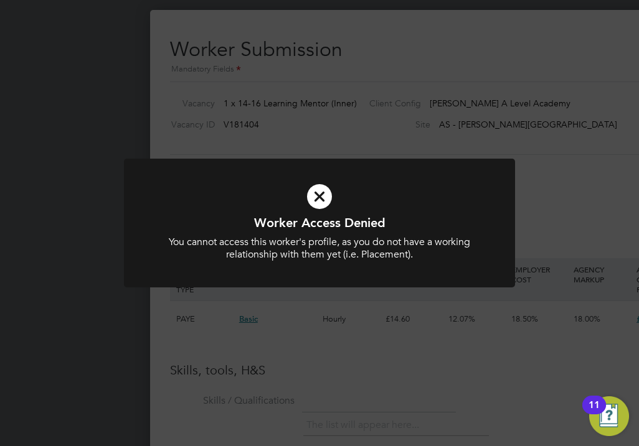
click at [345, 209] on icon at bounding box center [320, 196] width 324 height 49
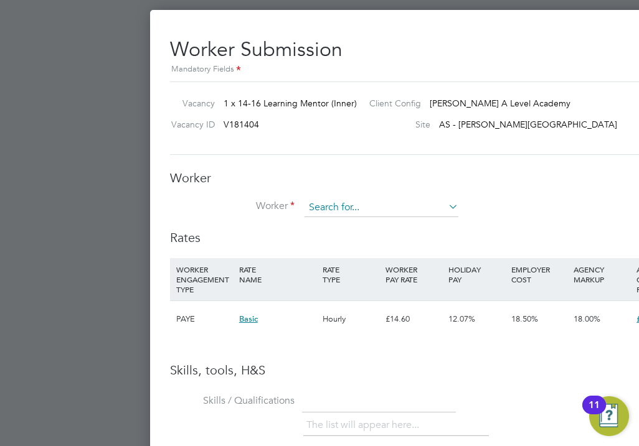
click at [410, 206] on input at bounding box center [381, 208] width 154 height 19
click at [412, 218] on li "Jocely n (HQ00654888)" at bounding box center [381, 225] width 155 height 17
type input "Jocelyn (HQ00654888)"
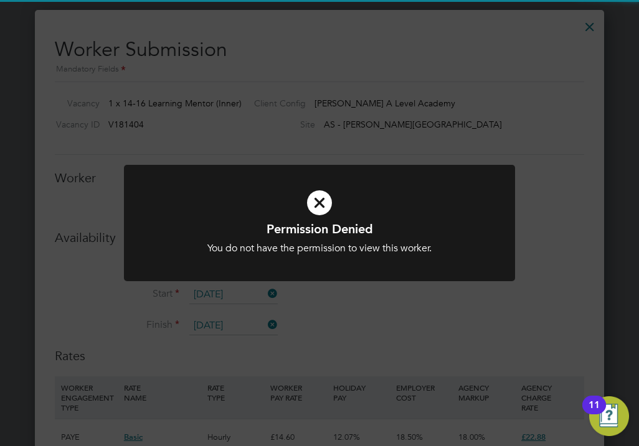
click at [383, 299] on div "Permission Denied You do not have the permission to view this worker. Cancel Ok…" at bounding box center [319, 223] width 639 height 446
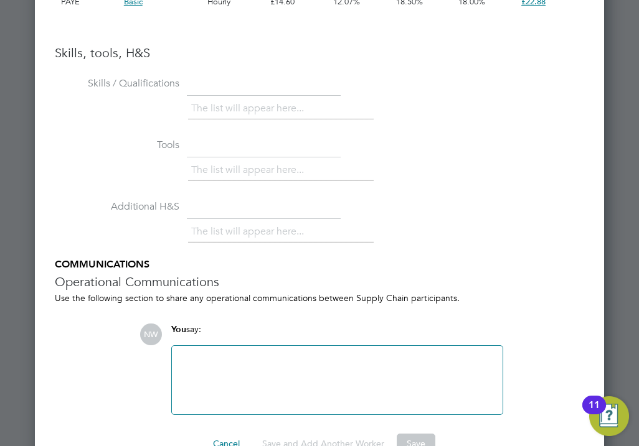
scroll to position [2585, 0]
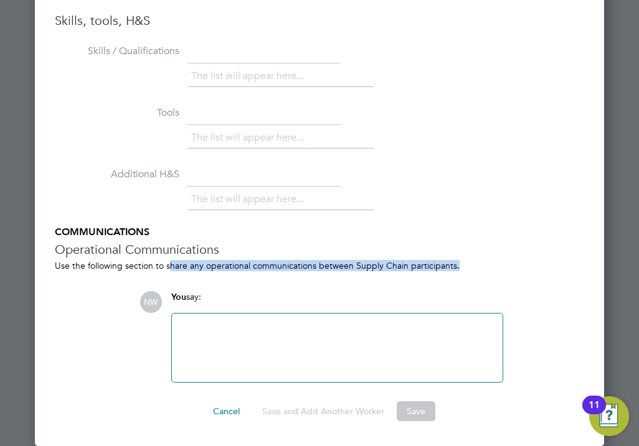
drag, startPoint x: 174, startPoint y: 263, endPoint x: 506, endPoint y: 266, distance: 332.5
click at [501, 266] on div "Use the following section to share any operational communications between Suppl…" at bounding box center [319, 265] width 529 height 11
drag, startPoint x: 506, startPoint y: 266, endPoint x: 531, endPoint y: 266, distance: 24.9
click at [531, 266] on div "Use the following section to share any operational communications between Suppl…" at bounding box center [319, 265] width 529 height 11
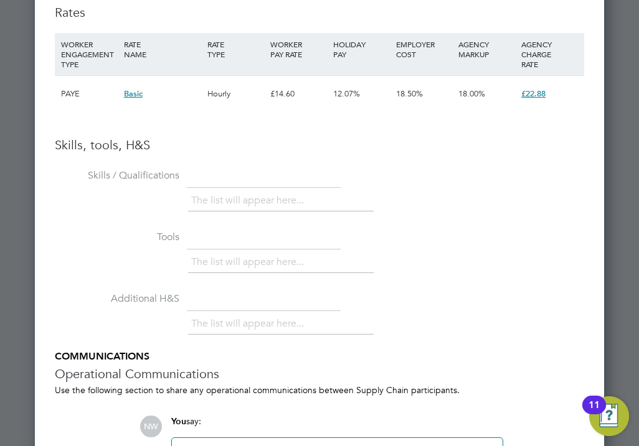
scroll to position [2399, 0]
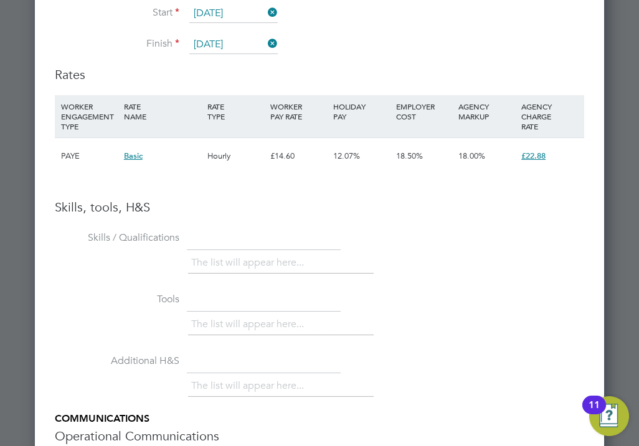
click at [539, 156] on span "£22.88" at bounding box center [533, 156] width 24 height 11
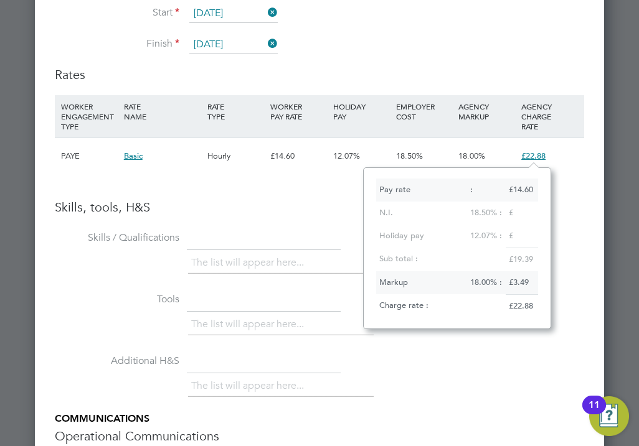
click at [280, 217] on div "Skills, tools, H&S Skills / Qualifications The list will appear here... Tools T…" at bounding box center [319, 384] width 529 height 370
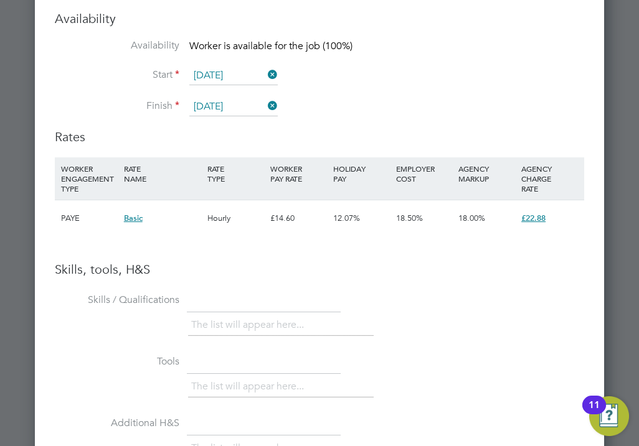
scroll to position [2025, 0]
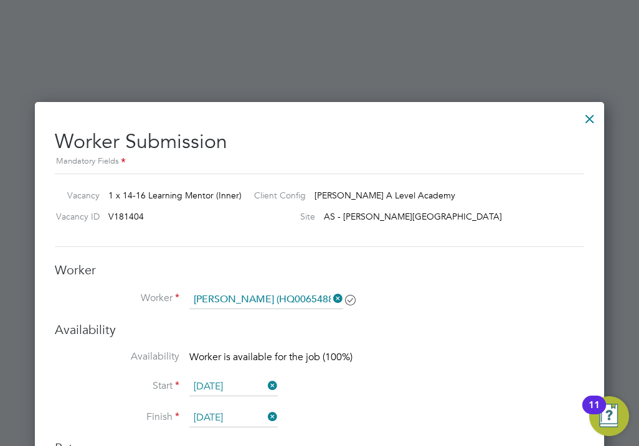
click at [590, 118] on div at bounding box center [589, 116] width 22 height 22
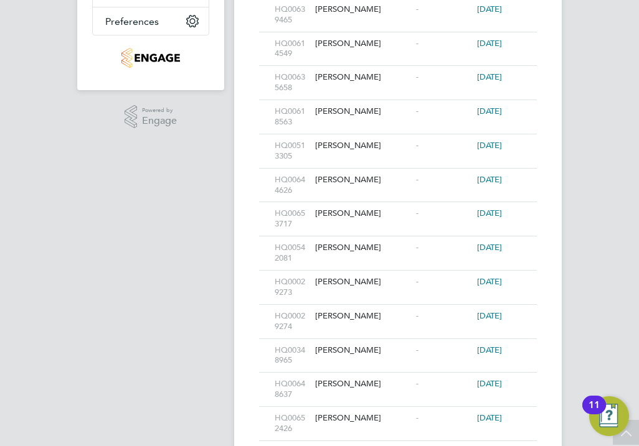
scroll to position [0, 0]
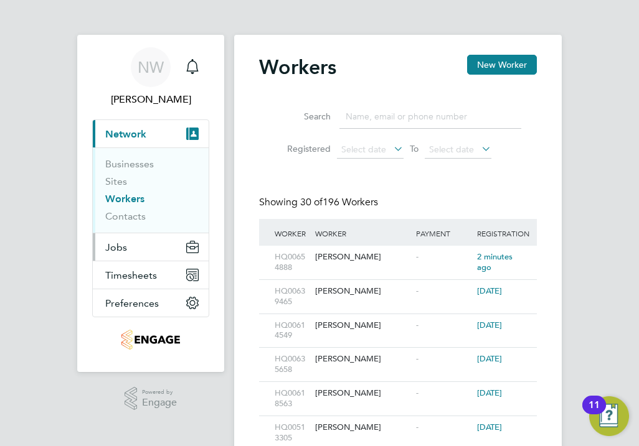
click at [133, 247] on button "Jobs" at bounding box center [151, 247] width 116 height 27
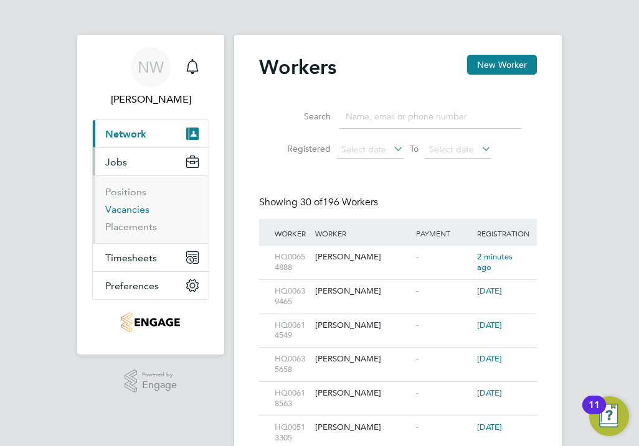
click at [130, 210] on link "Vacancies" at bounding box center [127, 210] width 44 height 12
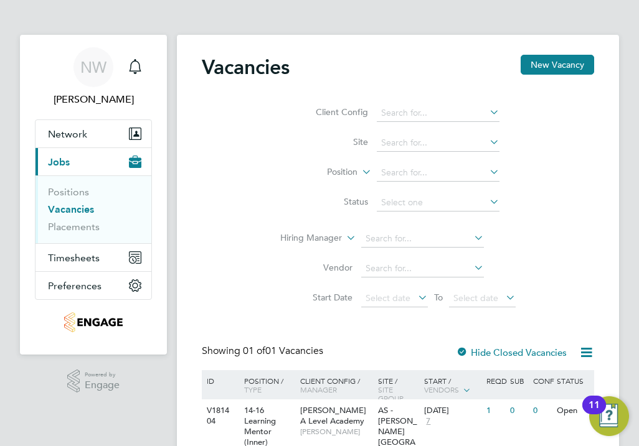
scroll to position [63, 0]
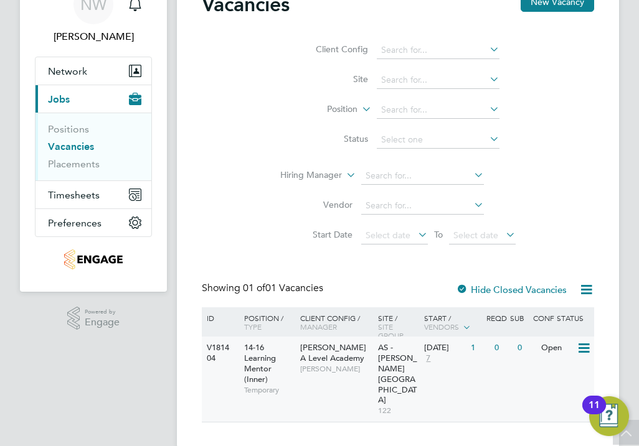
click at [245, 380] on span "14-16 Learning Mentor (Inner)" at bounding box center [260, 363] width 32 height 42
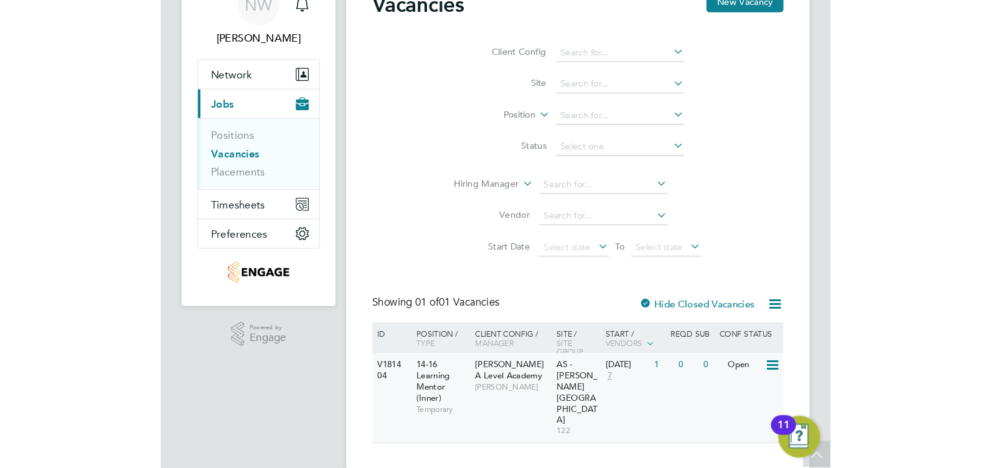
scroll to position [0, 0]
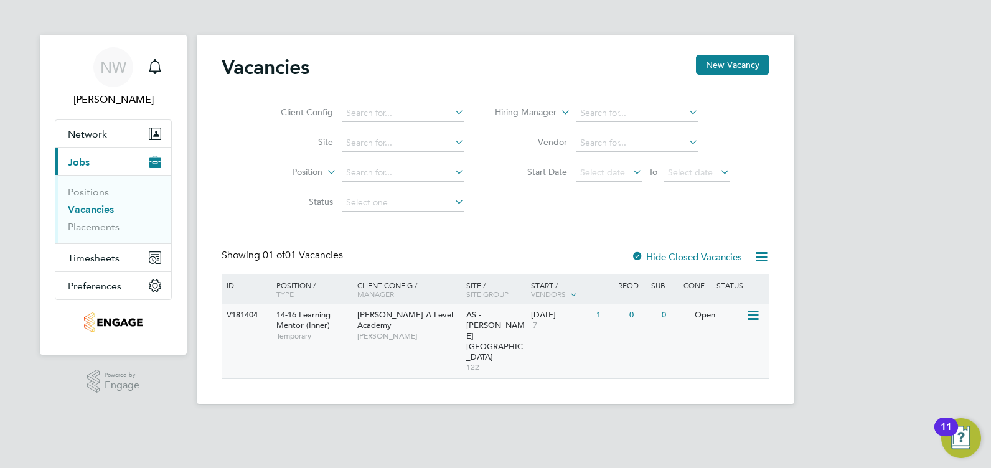
click at [369, 306] on div "Attlee A Level Academy Rabia Khanom" at bounding box center [408, 325] width 109 height 43
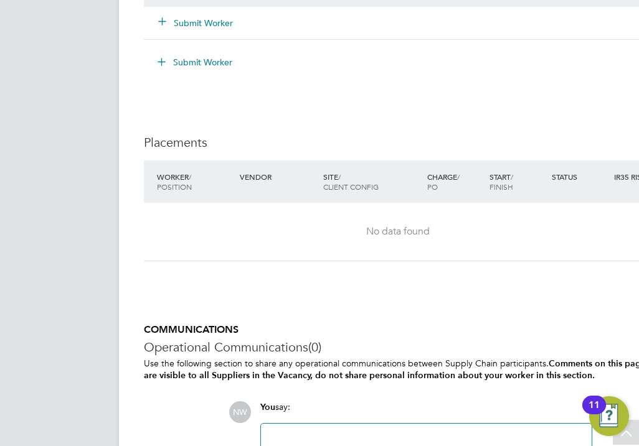
scroll to position [1868, 0]
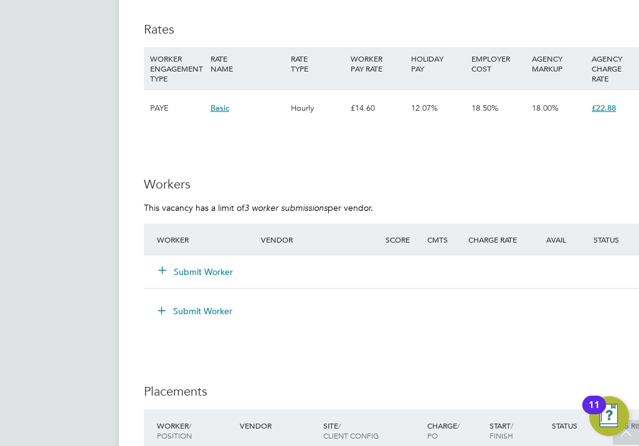
click at [210, 276] on button "Submit Worker" at bounding box center [196, 272] width 75 height 12
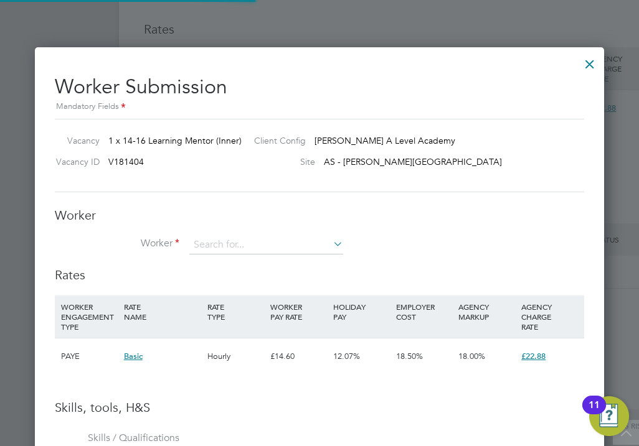
scroll to position [787, 570]
click at [222, 244] on input at bounding box center [266, 245] width 154 height 19
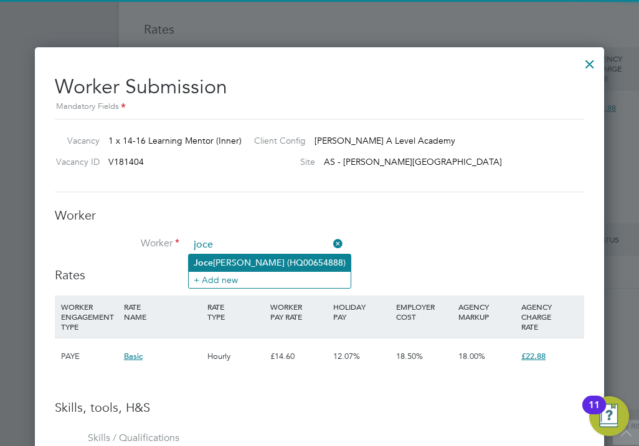
click at [236, 258] on li "Joce lyn (HQ00654888)" at bounding box center [270, 263] width 162 height 17
type input "Jocelyn (HQ00654888)"
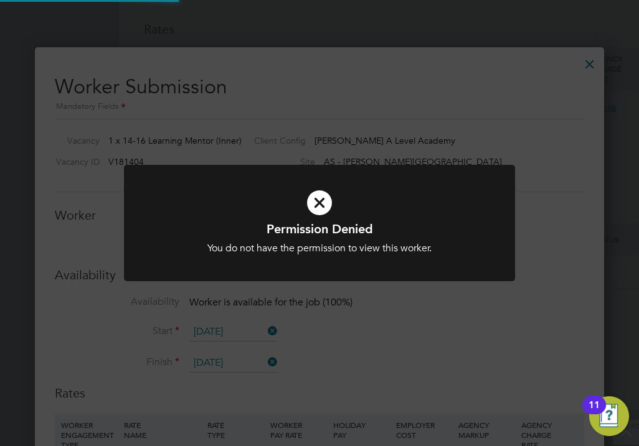
scroll to position [1993, 0]
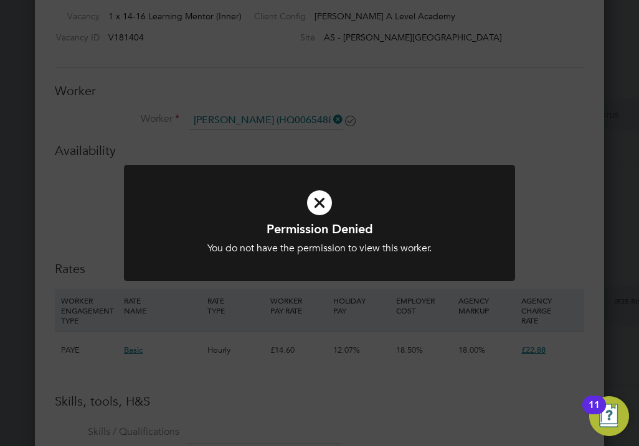
click at [398, 217] on icon at bounding box center [320, 203] width 324 height 49
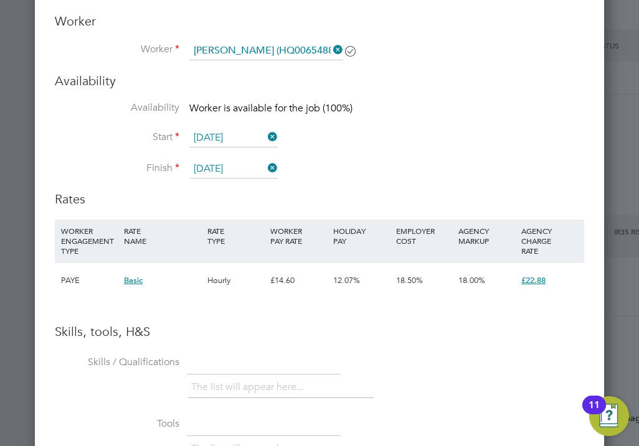
scroll to position [2000, 0]
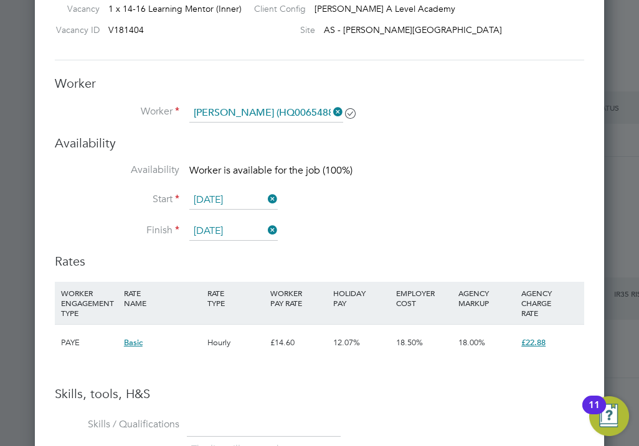
click at [331, 117] on icon at bounding box center [331, 111] width 0 height 17
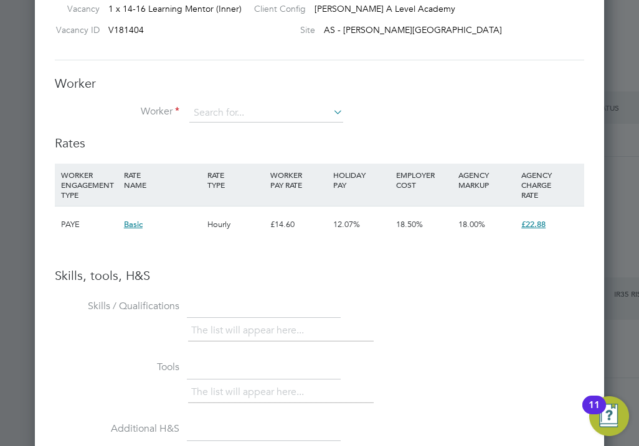
scroll to position [787, 570]
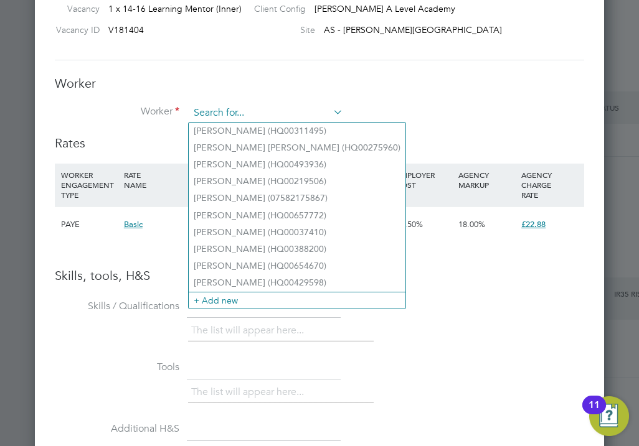
click at [239, 113] on input at bounding box center [266, 113] width 154 height 19
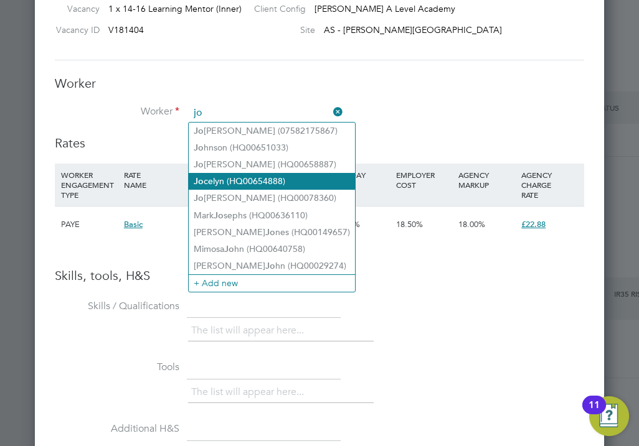
click at [247, 176] on li "Jo celyn (HQ00654888)" at bounding box center [272, 181] width 166 height 17
type input "Jocelyn (HQ00654888)"
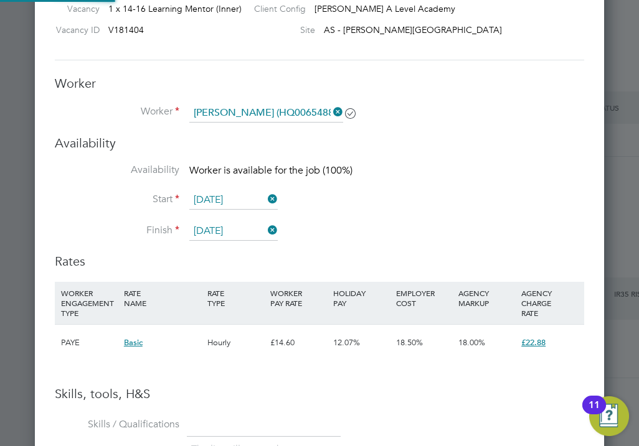
scroll to position [905, 570]
click at [317, 204] on li "Start 29 Sep 2025" at bounding box center [319, 206] width 529 height 31
click at [331, 113] on icon at bounding box center [331, 111] width 0 height 17
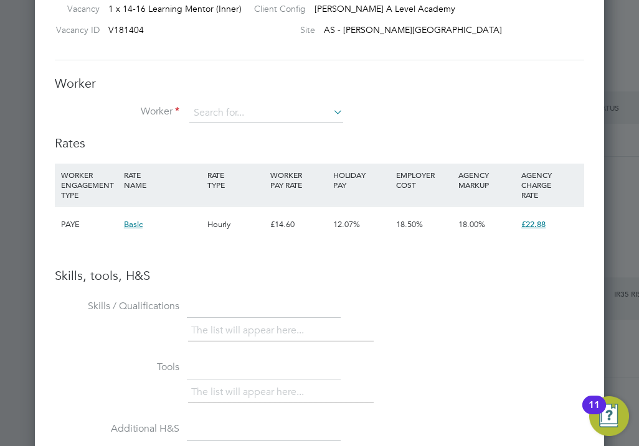
scroll to position [1813, 0]
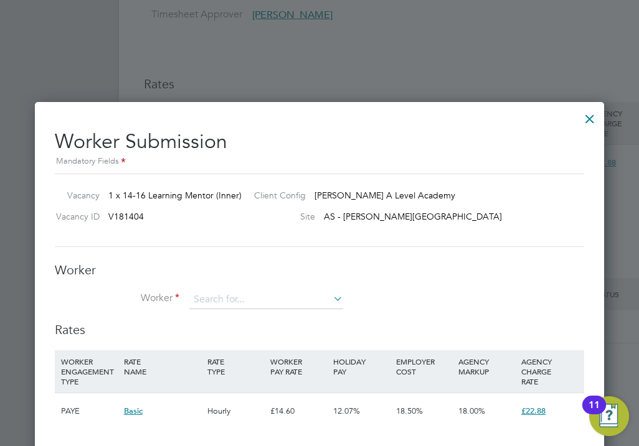
click at [594, 115] on div at bounding box center [589, 116] width 22 height 22
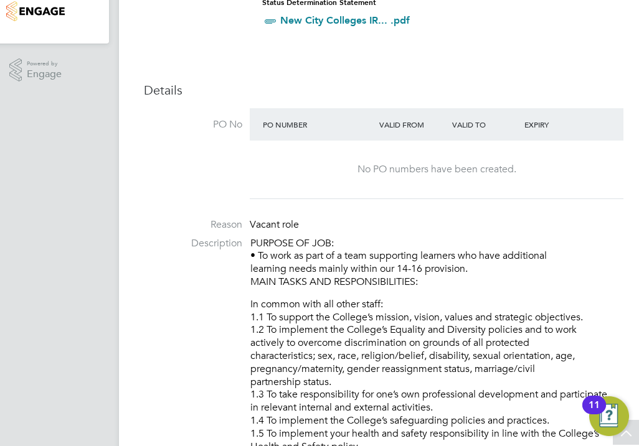
scroll to position [0, 0]
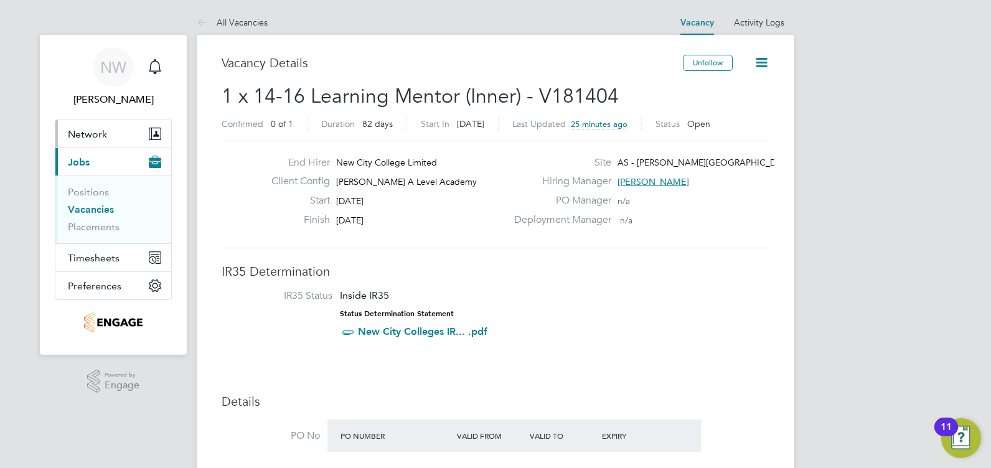
click at [98, 132] on span "Network" at bounding box center [87, 134] width 39 height 12
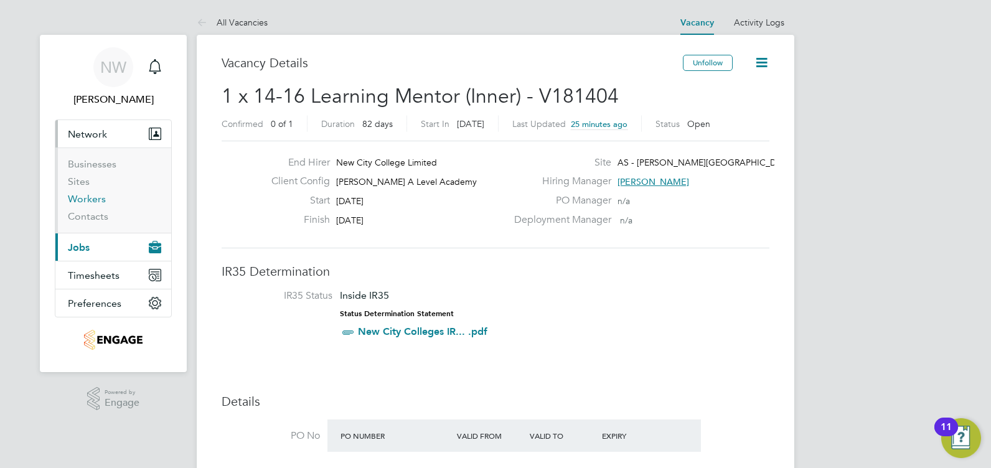
click at [92, 198] on link "Workers" at bounding box center [87, 199] width 38 height 12
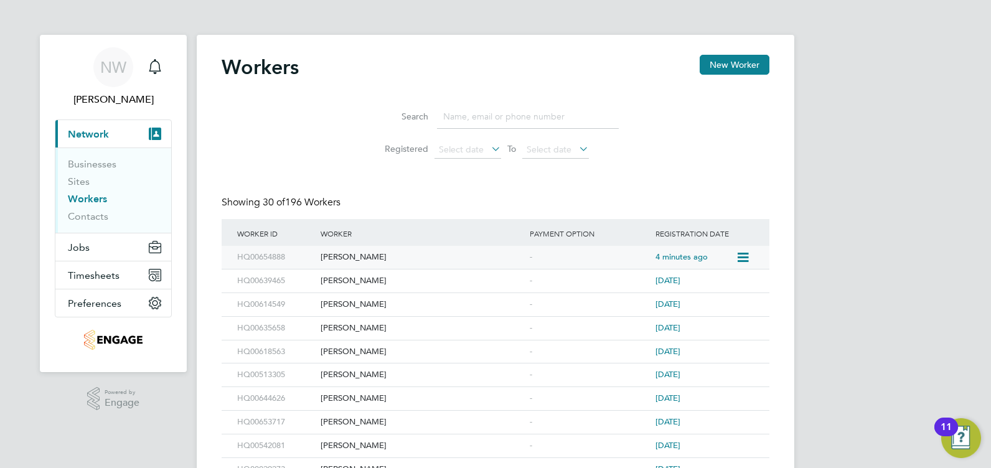
click at [344, 257] on div "[PERSON_NAME]" at bounding box center [422, 257] width 209 height 23
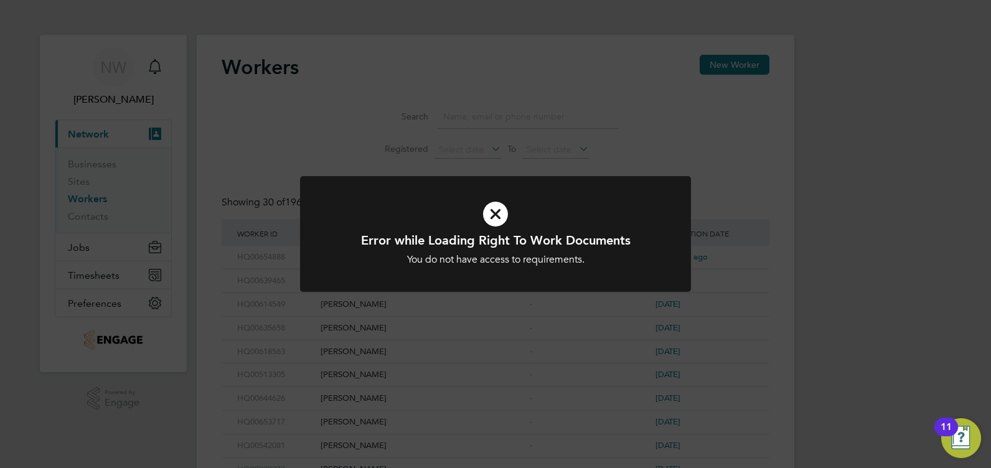
click at [496, 217] on icon at bounding box center [496, 214] width 324 height 49
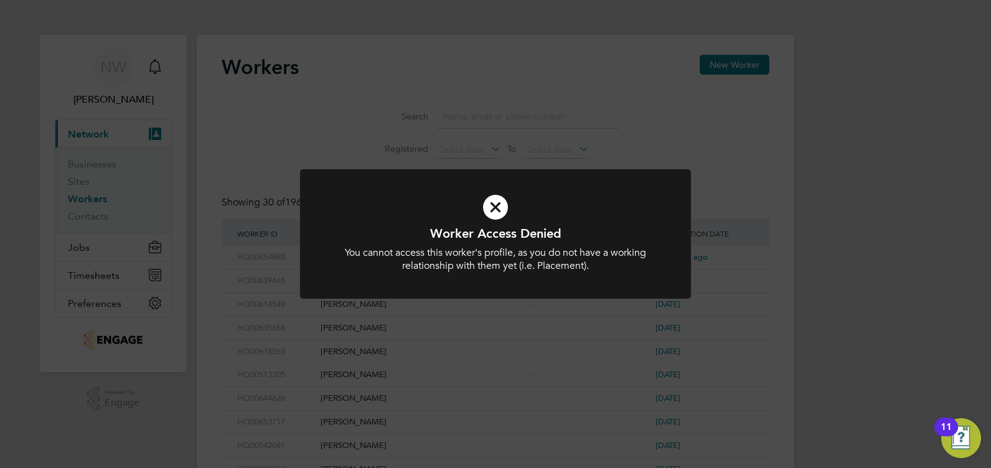
click at [494, 209] on icon at bounding box center [496, 207] width 324 height 49
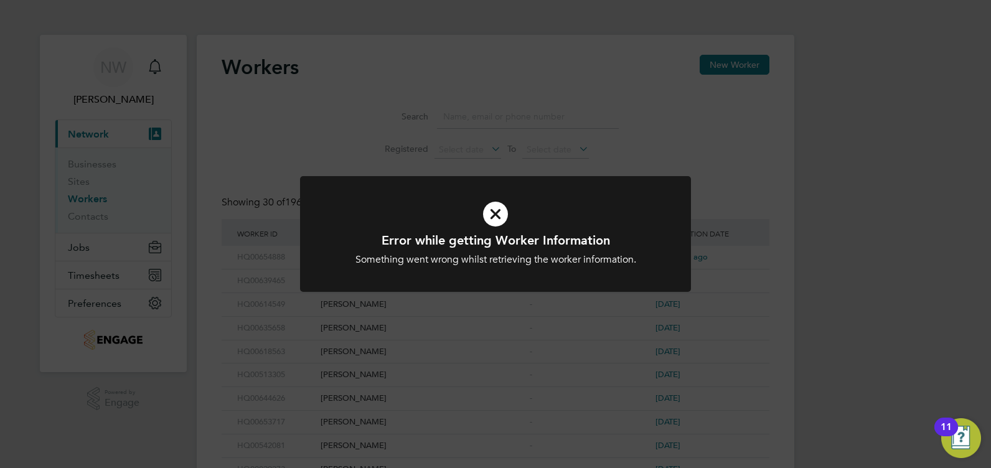
click at [933, 59] on div "Error while getting Worker Information Something went wrong whilst retrieving t…" at bounding box center [495, 234] width 991 height 468
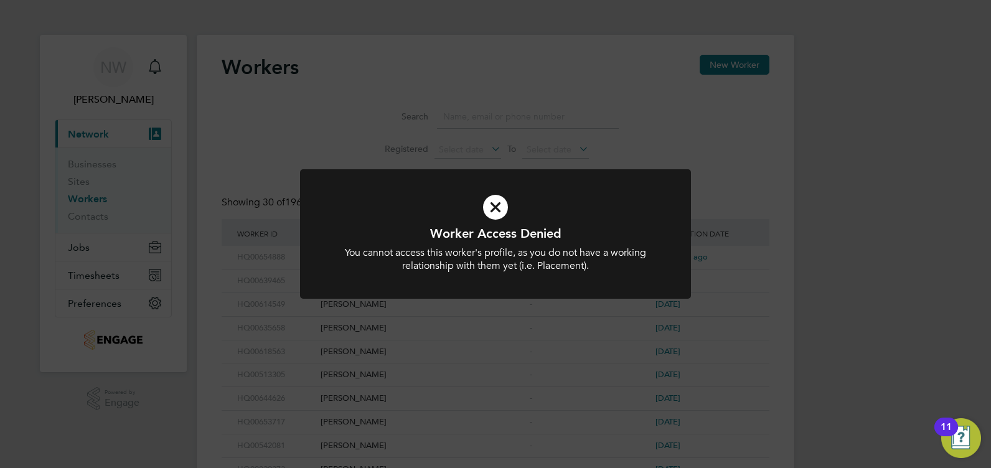
click at [492, 207] on icon at bounding box center [496, 207] width 324 height 49
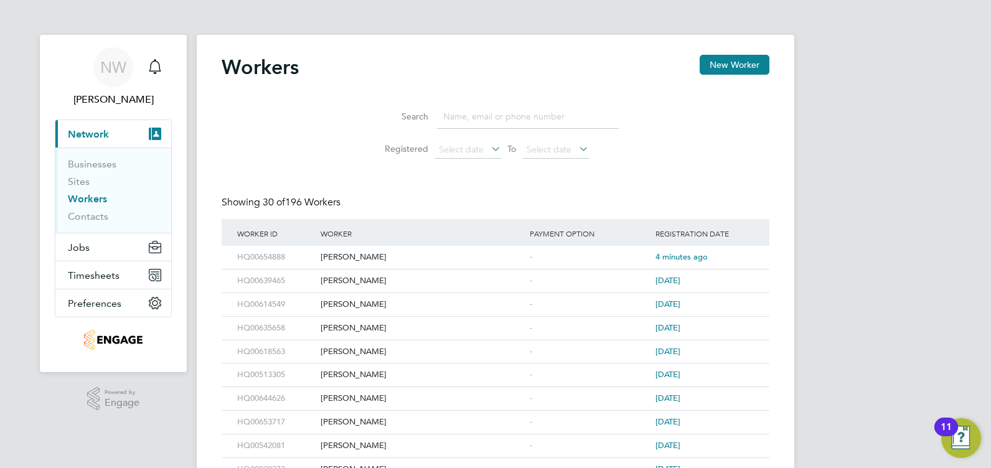
scroll to position [62, 0]
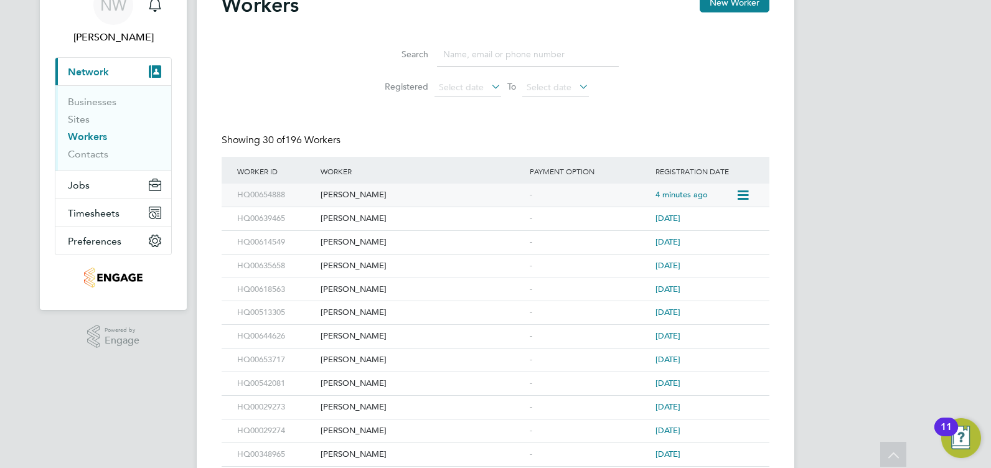
click at [744, 194] on icon at bounding box center [742, 195] width 12 height 15
click at [634, 224] on li "Invite Worker" at bounding box center [672, 223] width 156 height 17
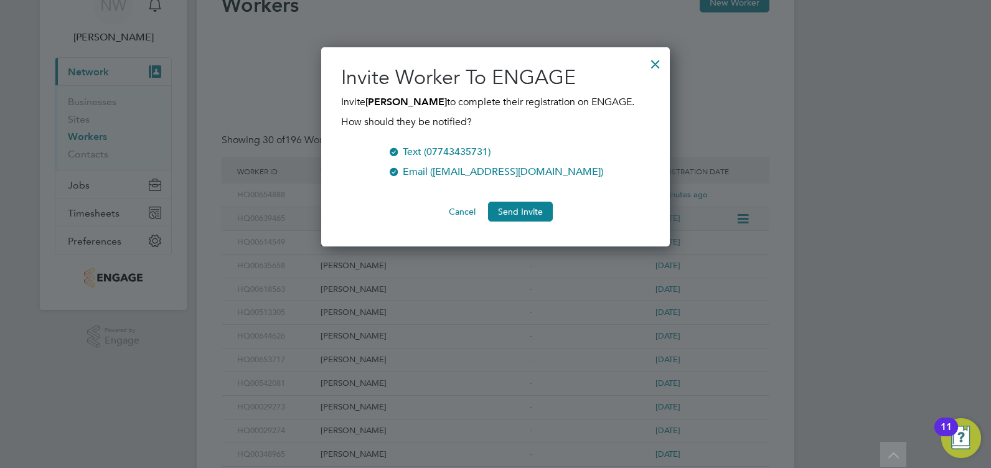
scroll to position [200, 349]
click at [446, 151] on div "Text (07743435731)" at bounding box center [447, 151] width 88 height 15
click at [524, 208] on button "Send Invite" at bounding box center [520, 212] width 65 height 20
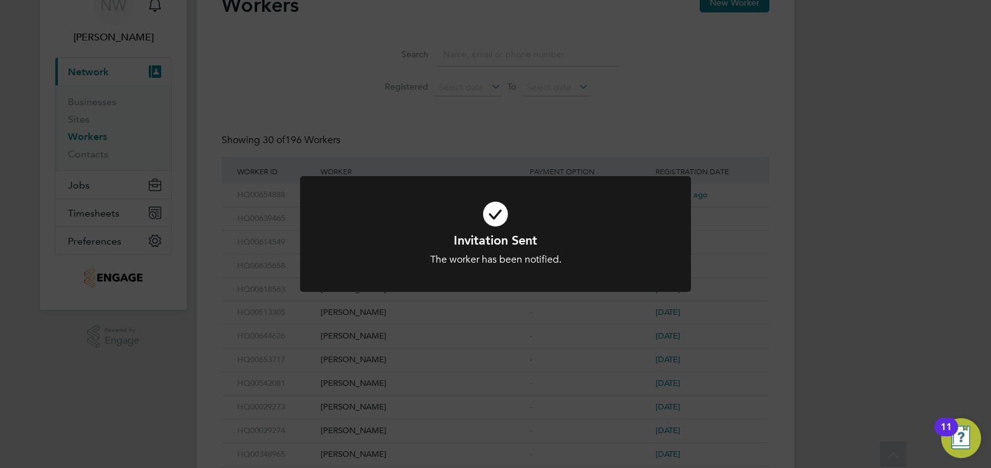
click at [772, 133] on div "Invitation Sent The worker has been notified. Cancel Okay" at bounding box center [495, 234] width 991 height 468
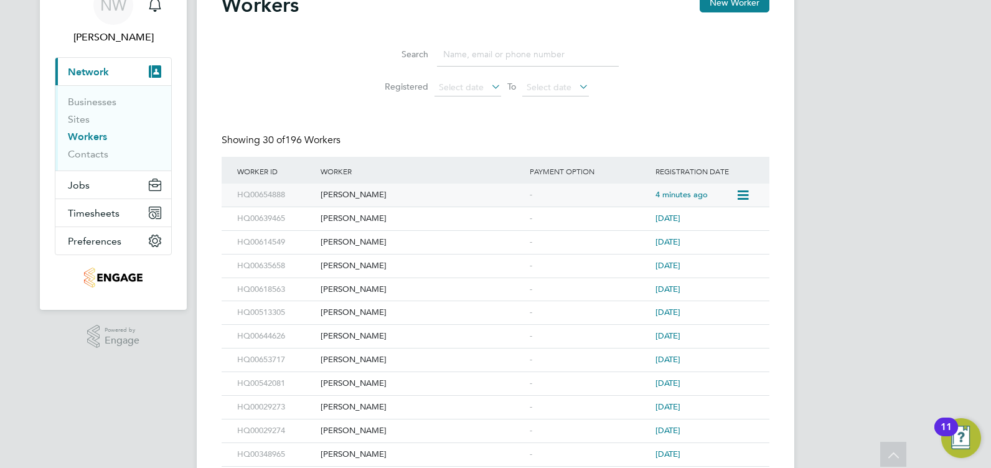
click at [352, 196] on div "[PERSON_NAME]" at bounding box center [422, 195] width 209 height 23
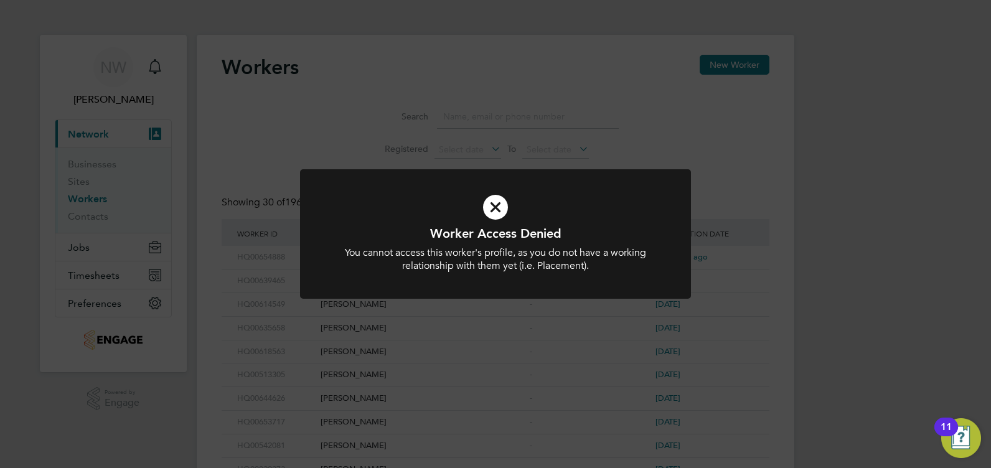
click at [493, 207] on icon at bounding box center [496, 207] width 324 height 49
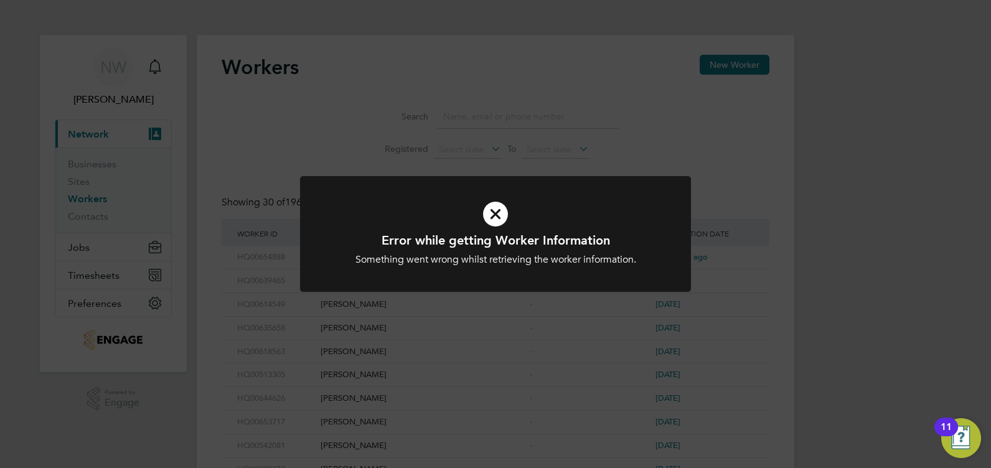
click at [722, 106] on div "Error while getting Worker Information Something went wrong whilst retrieving t…" at bounding box center [495, 234] width 991 height 468
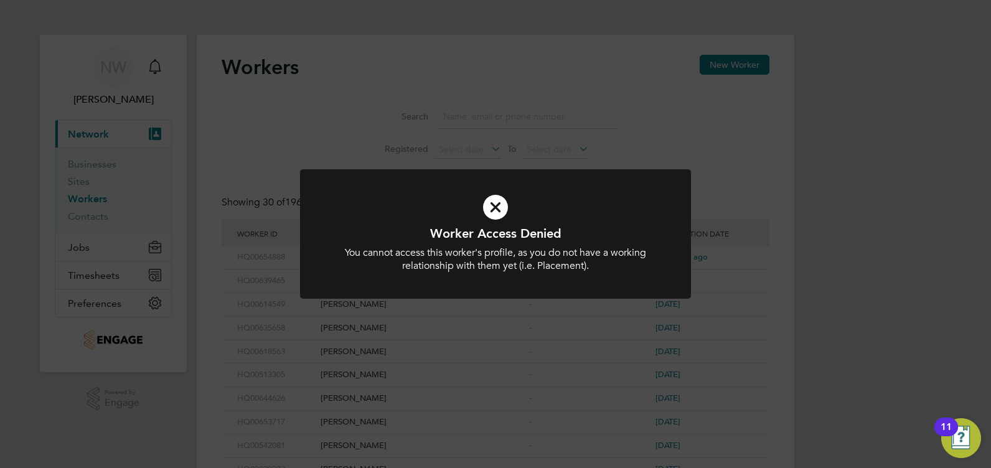
click at [655, 247] on div "You cannot access this worker's profile, as you do not have a working relations…" at bounding box center [496, 260] width 324 height 26
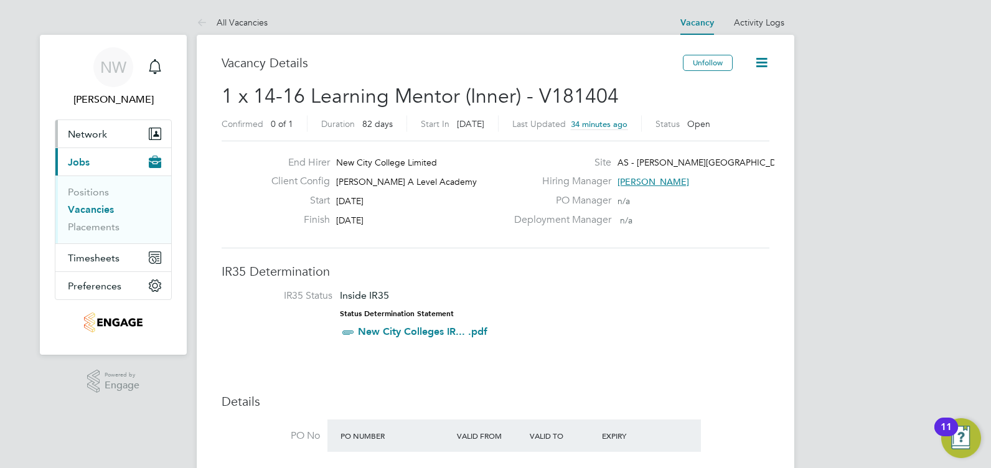
click at [89, 131] on span "Network" at bounding box center [87, 134] width 39 height 12
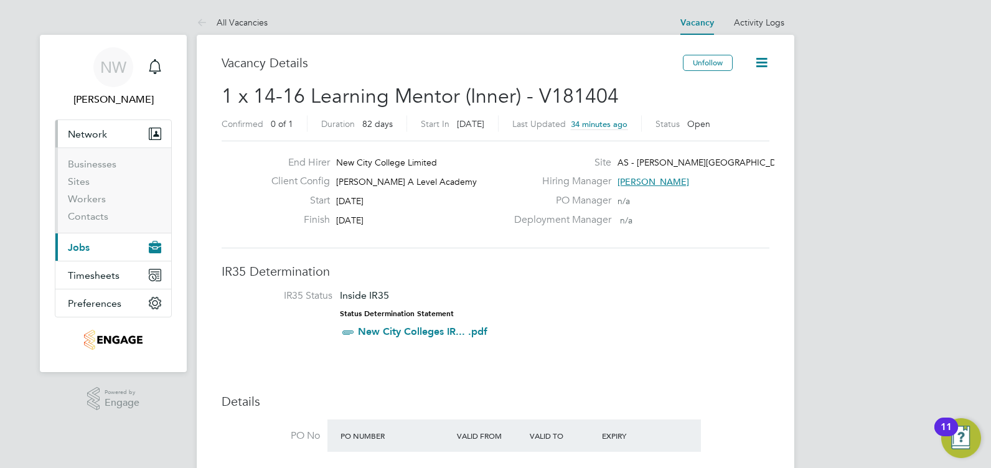
click at [77, 254] on button "Current page: Jobs" at bounding box center [113, 247] width 116 height 27
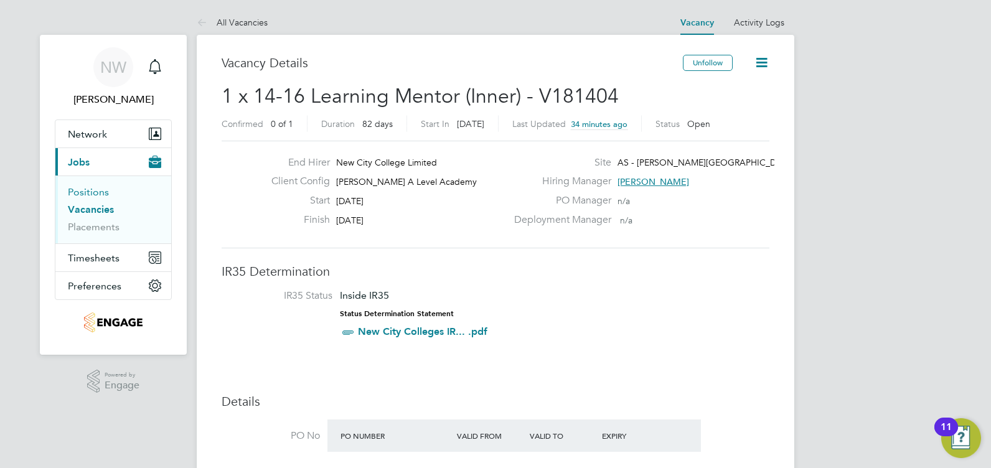
drag, startPoint x: 86, startPoint y: 187, endPoint x: 93, endPoint y: 218, distance: 31.3
click at [87, 189] on link "Positions" at bounding box center [88, 192] width 41 height 12
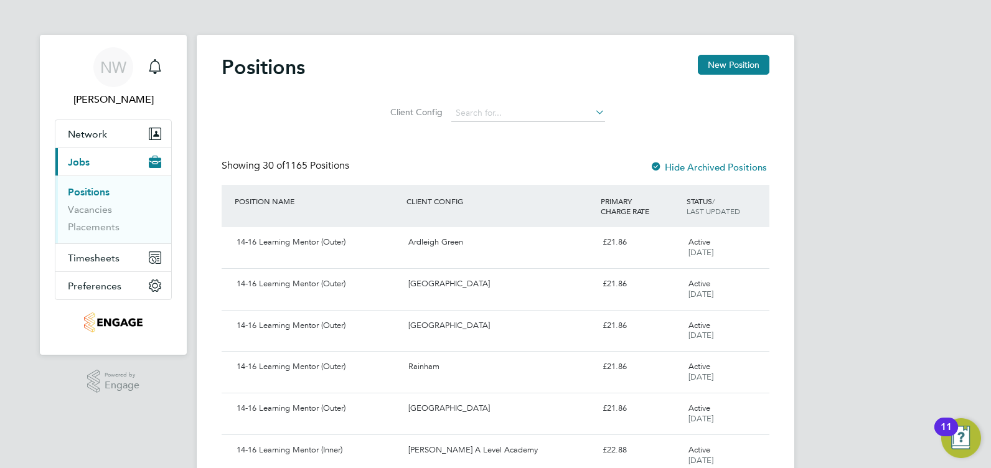
scroll to position [125, 0]
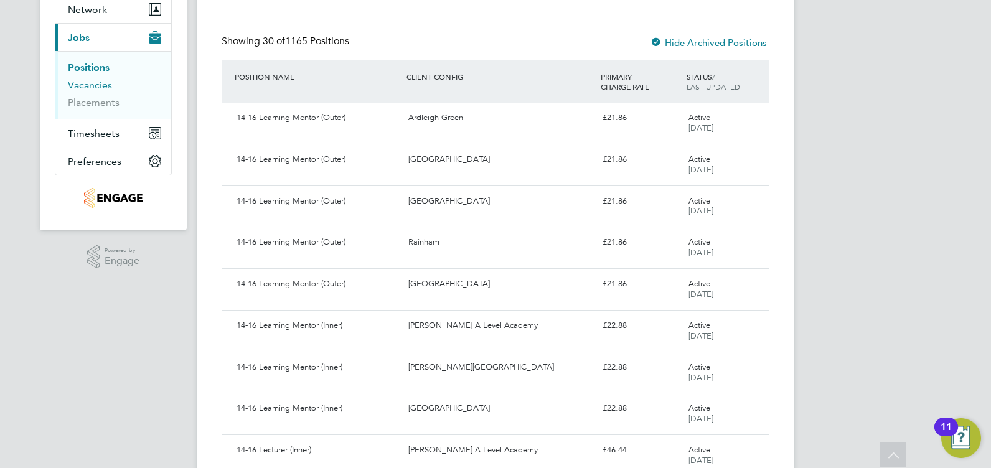
click at [90, 85] on link "Vacancies" at bounding box center [90, 85] width 44 height 12
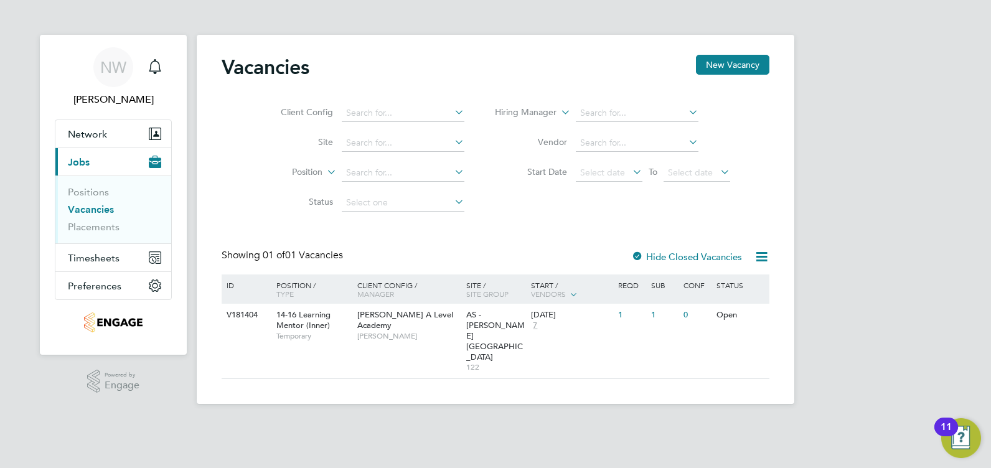
click at [534, 424] on html "NW [PERSON_NAME] Notifications Applications: Network Businesses Sites Workers C…" at bounding box center [495, 212] width 991 height 424
